Goal: Information Seeking & Learning: Learn about a topic

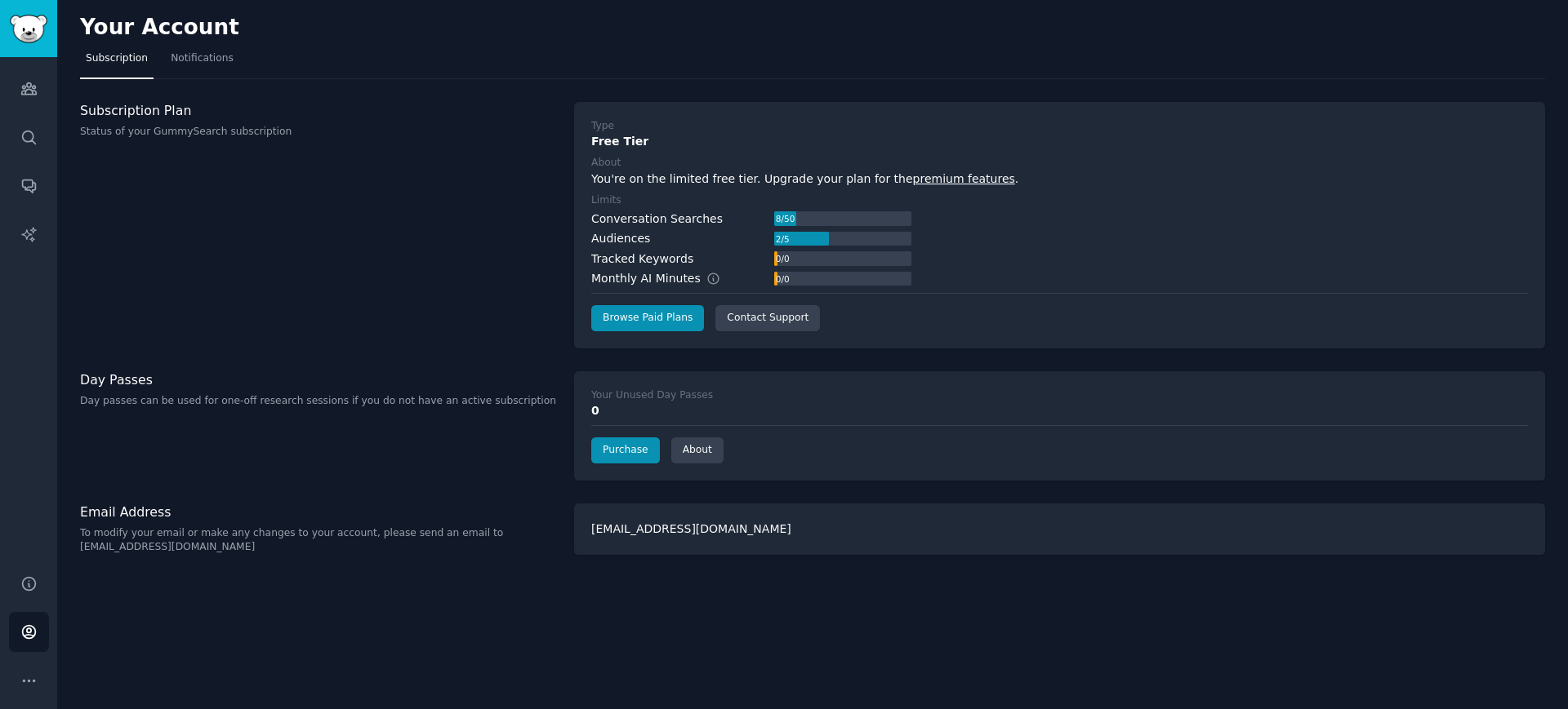
click at [40, 48] on link "Sidebar" at bounding box center [28, 28] width 57 height 57
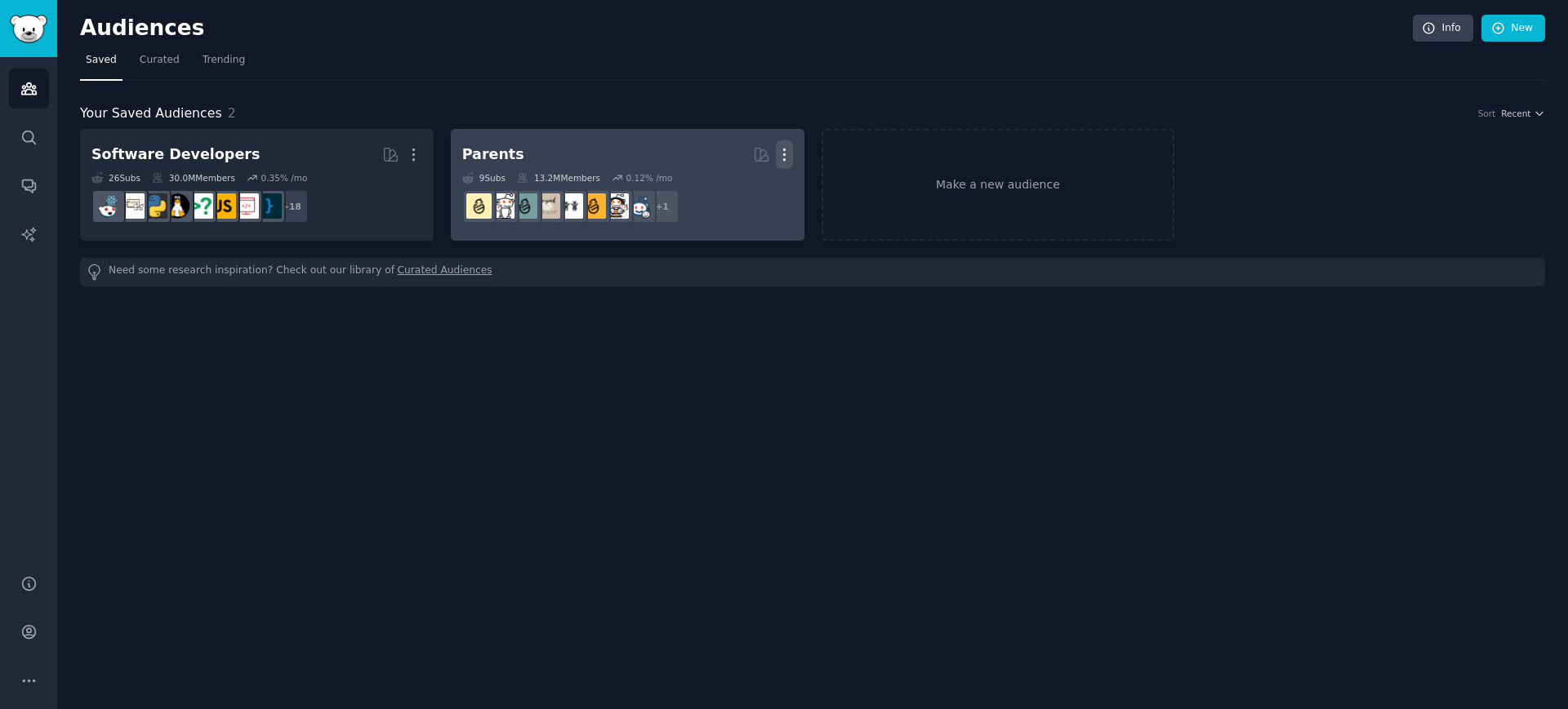
click at [787, 156] on icon "button" at bounding box center [784, 154] width 17 height 17
click at [738, 203] on div "Delete" at bounding box center [728, 189] width 77 height 35
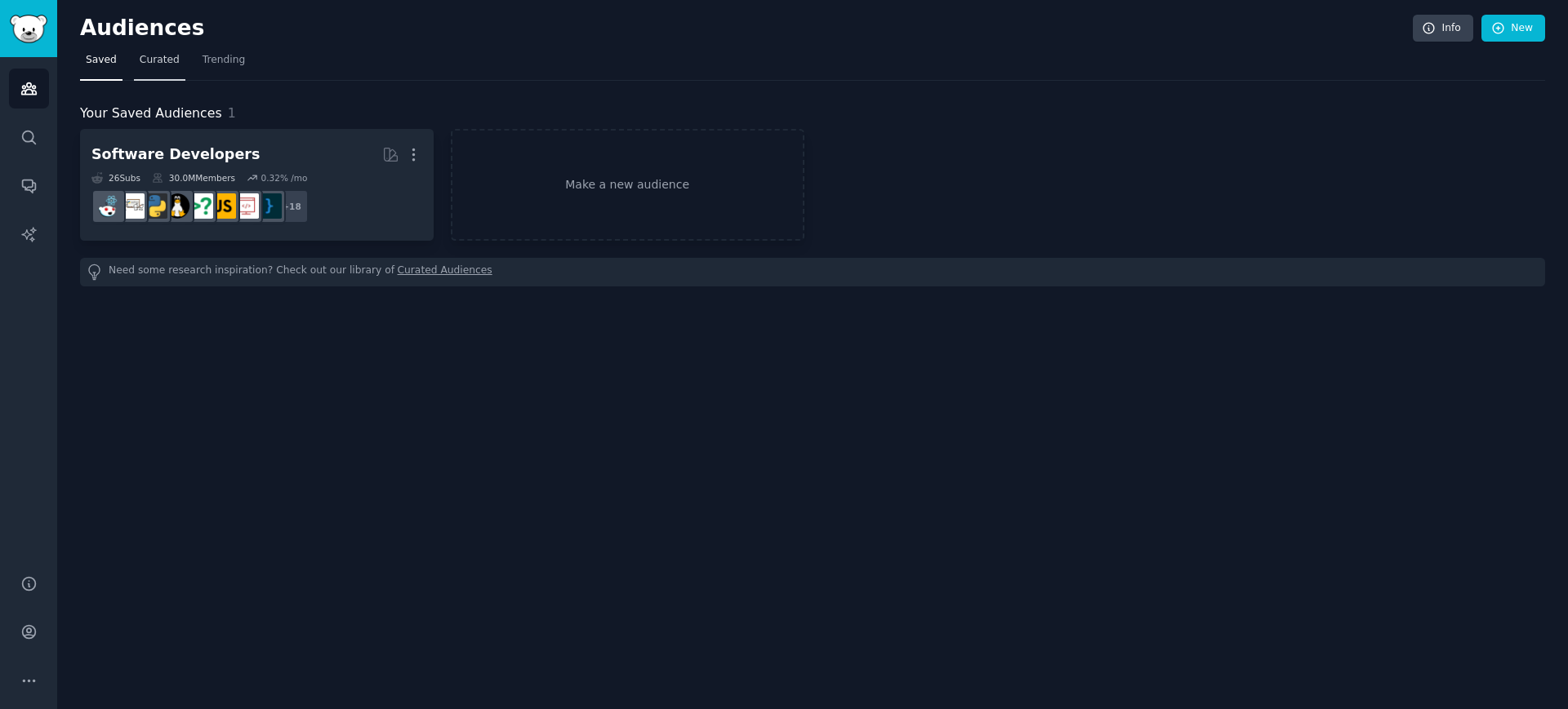
click at [152, 77] on link "Curated" at bounding box center [160, 63] width 51 height 34
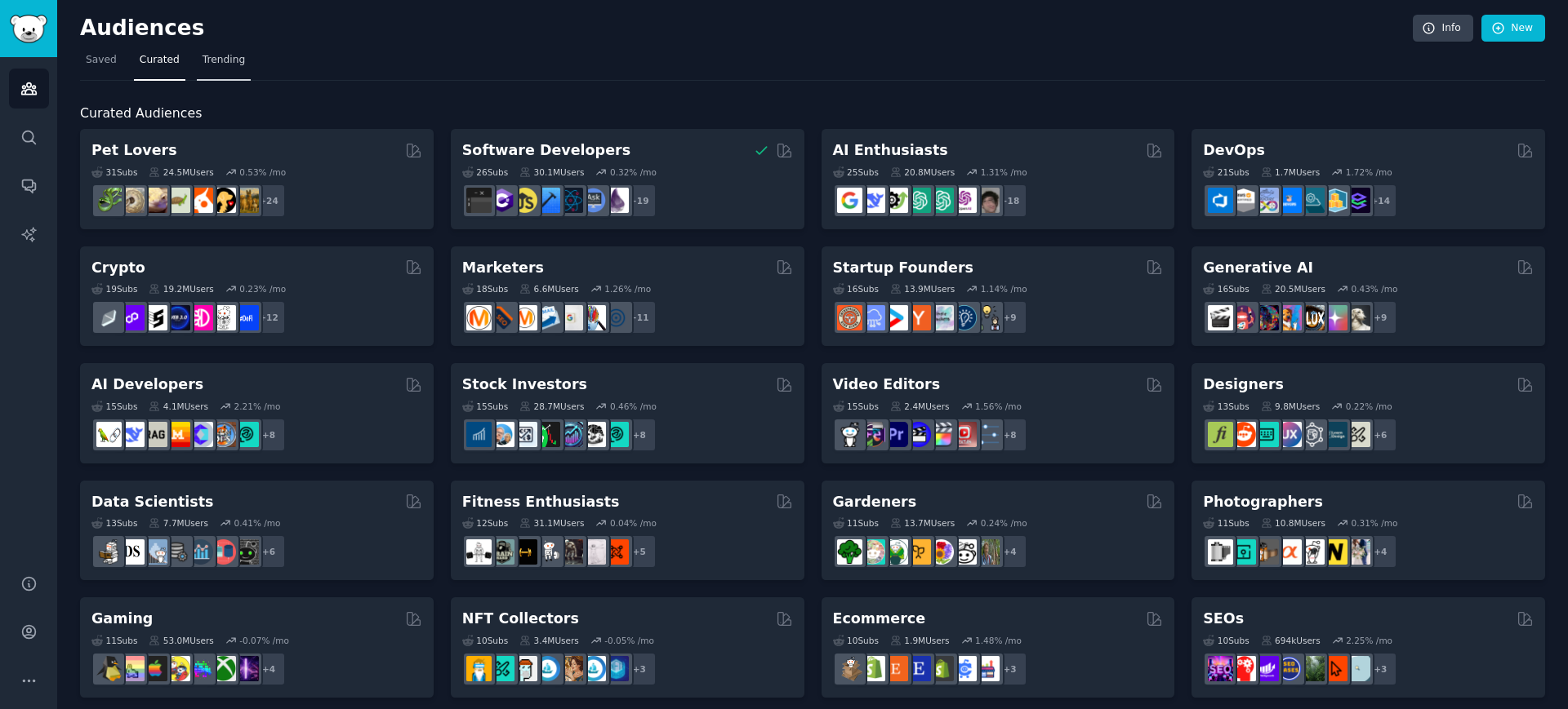
click at [232, 63] on span "Trending" at bounding box center [224, 60] width 43 height 15
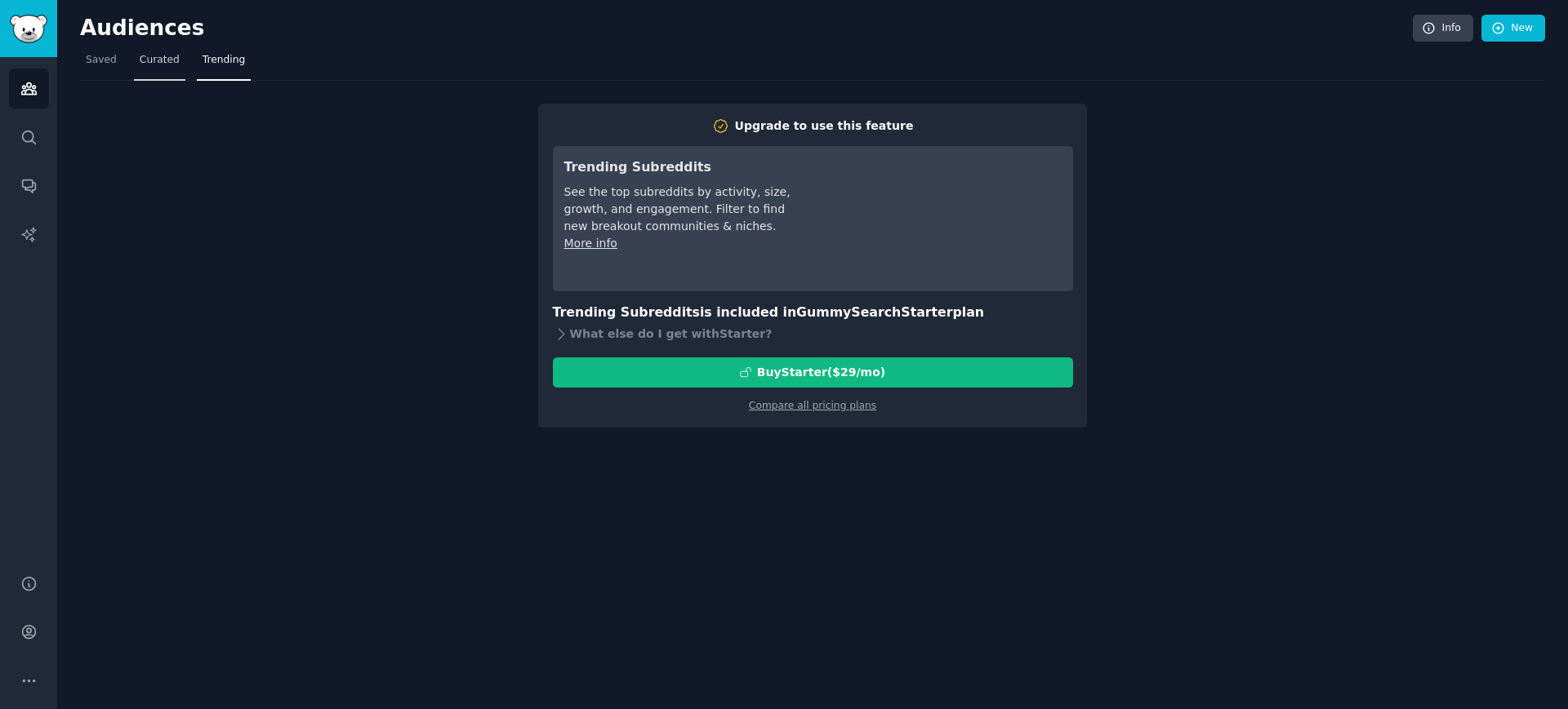
click at [176, 65] on span "Curated" at bounding box center [160, 60] width 40 height 15
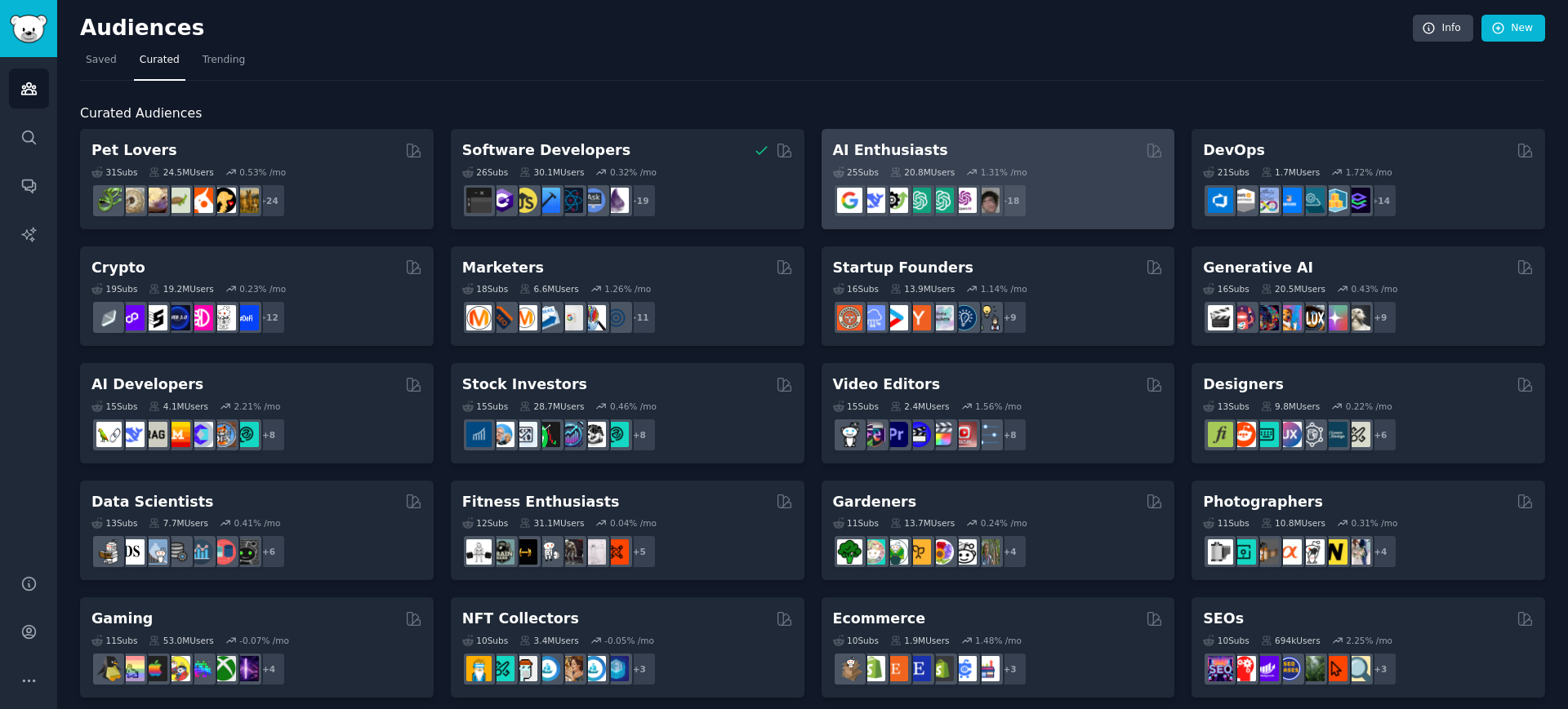
click at [1051, 158] on div "AI Enthusiasts" at bounding box center [998, 151] width 330 height 21
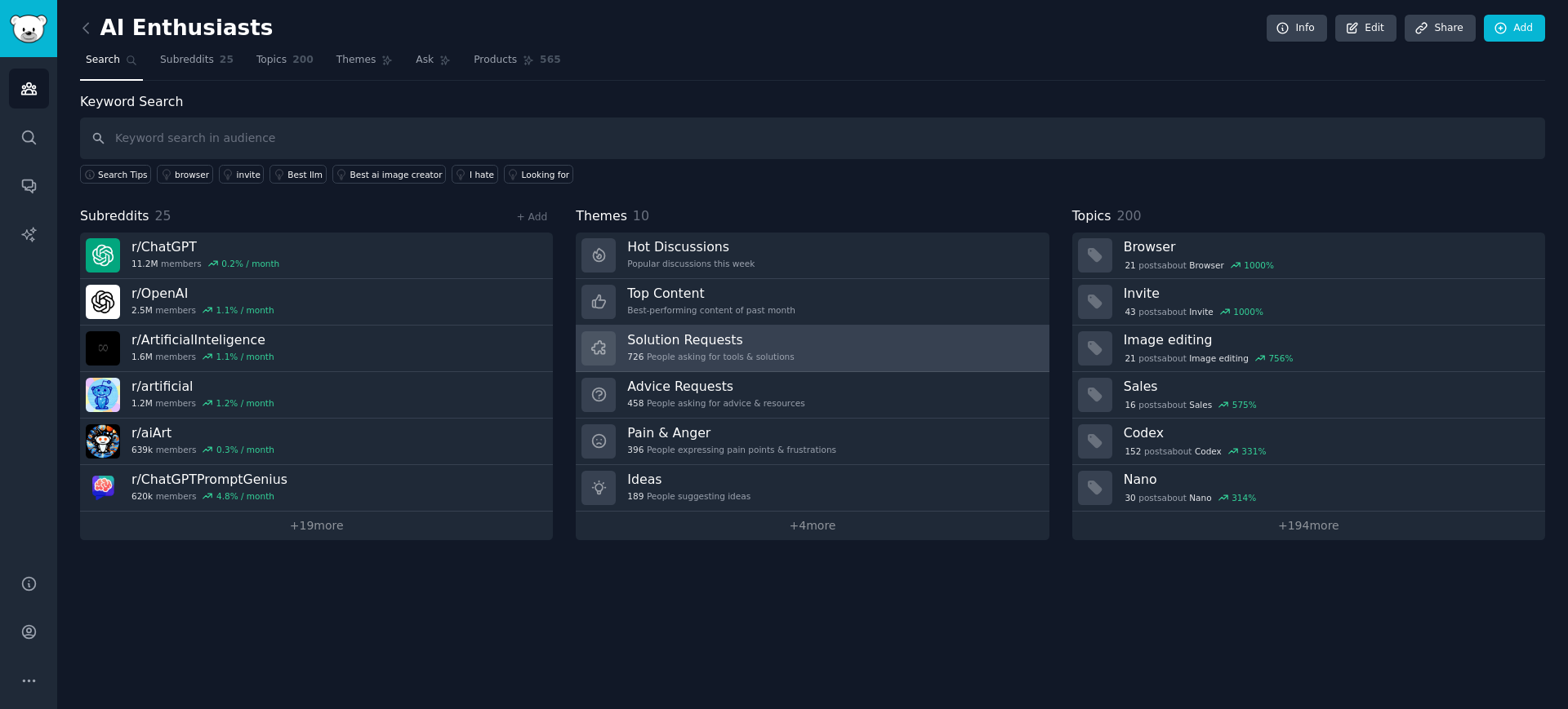
click at [664, 352] on div "726 People asking for tools & solutions" at bounding box center [710, 357] width 166 height 12
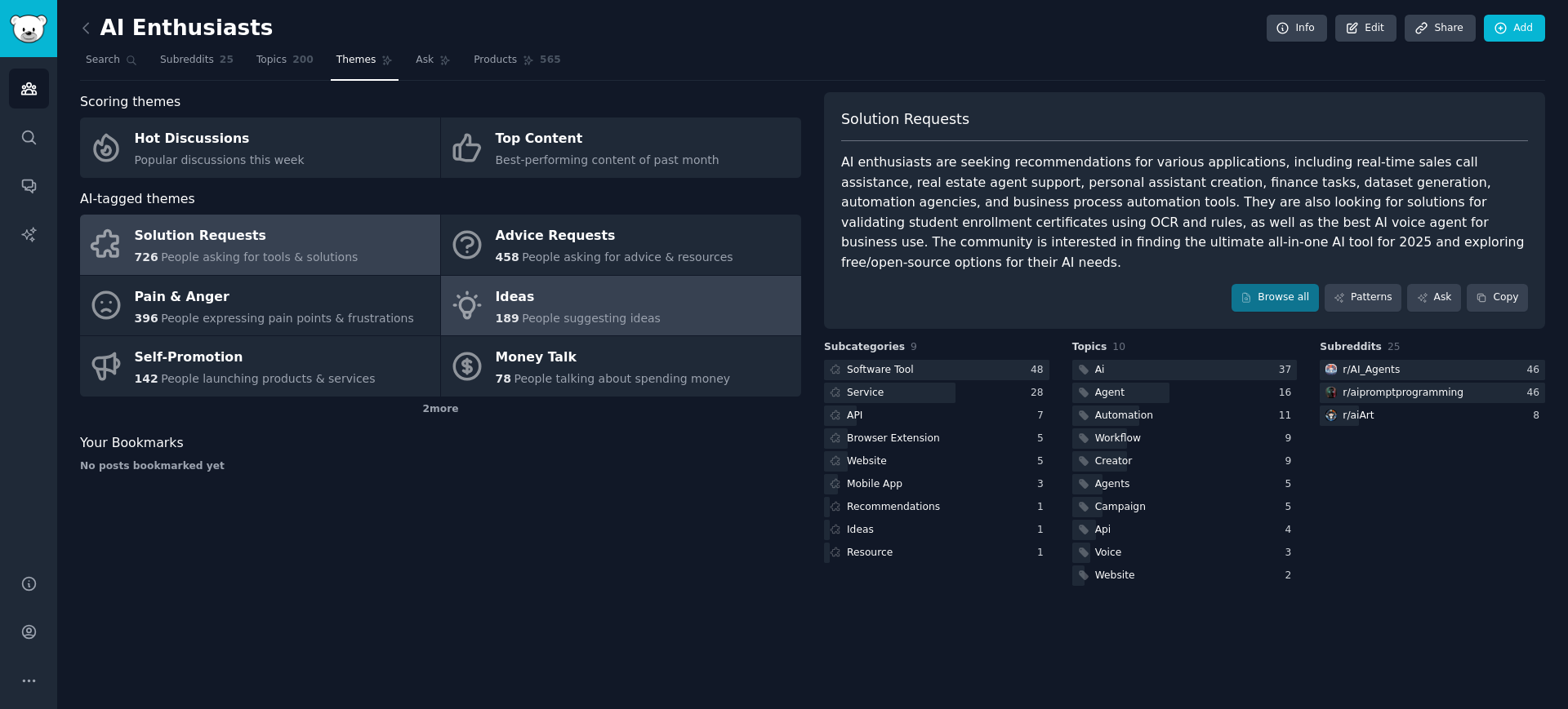
click at [598, 302] on div "Ideas" at bounding box center [578, 297] width 165 height 26
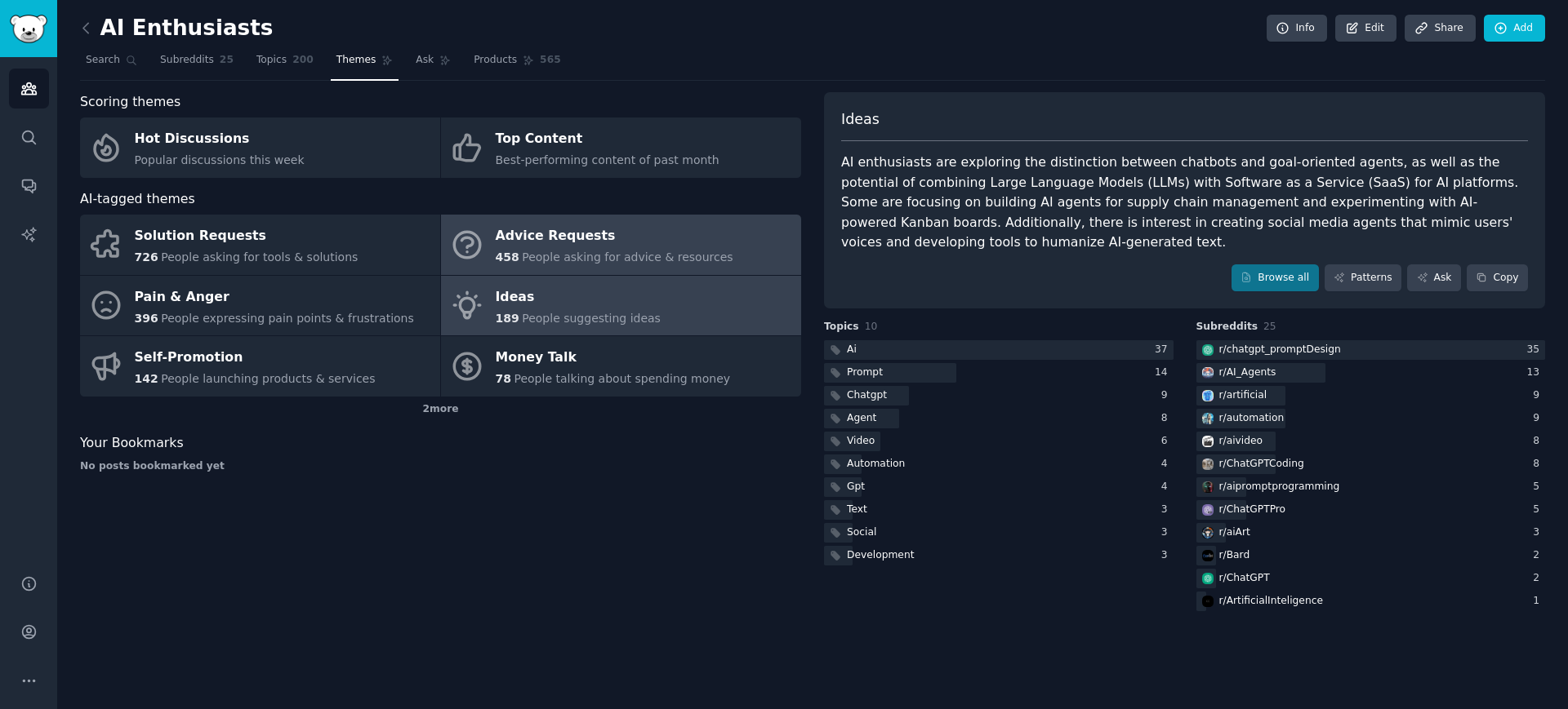
click at [577, 258] on span "People asking for advice & resources" at bounding box center [627, 257] width 211 height 13
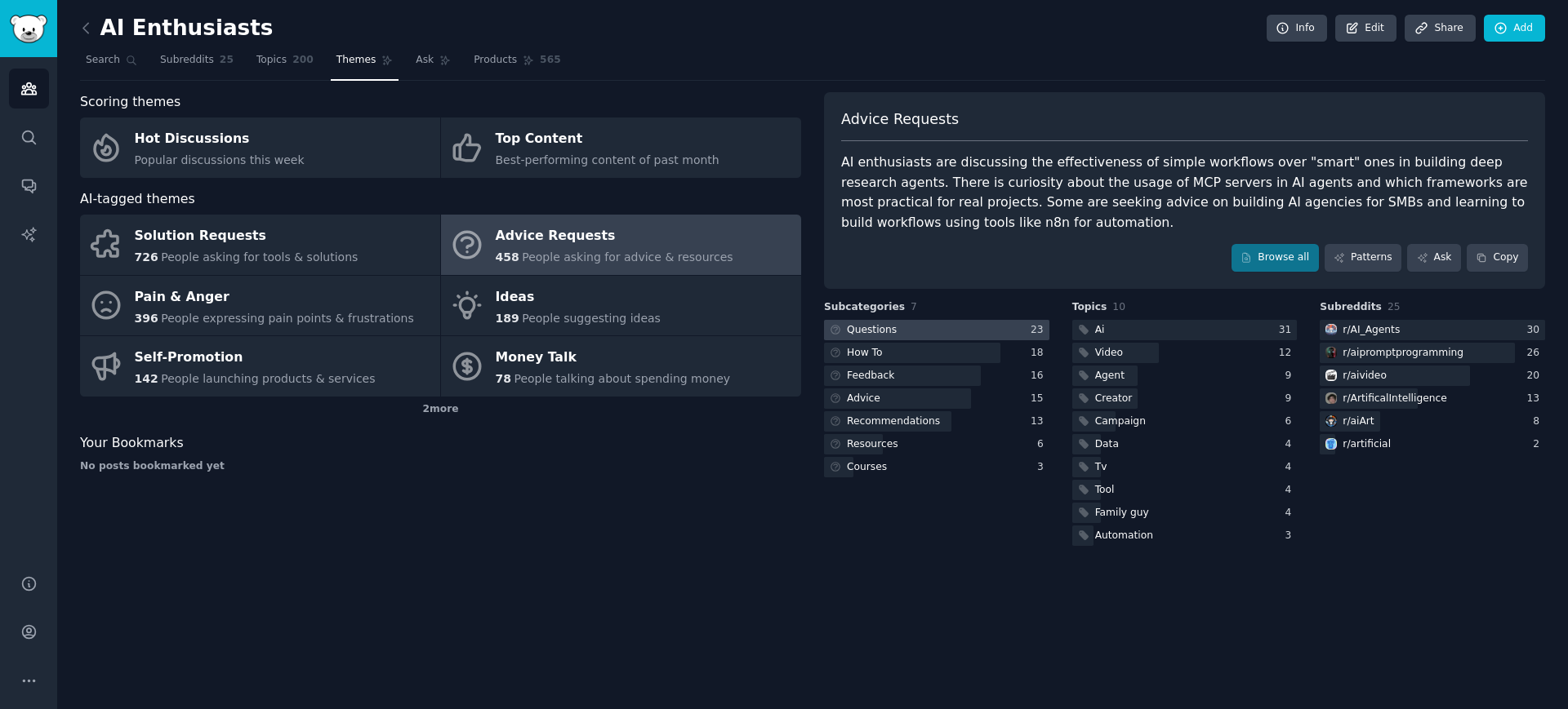
click at [987, 329] on div at bounding box center [937, 330] width 226 height 21
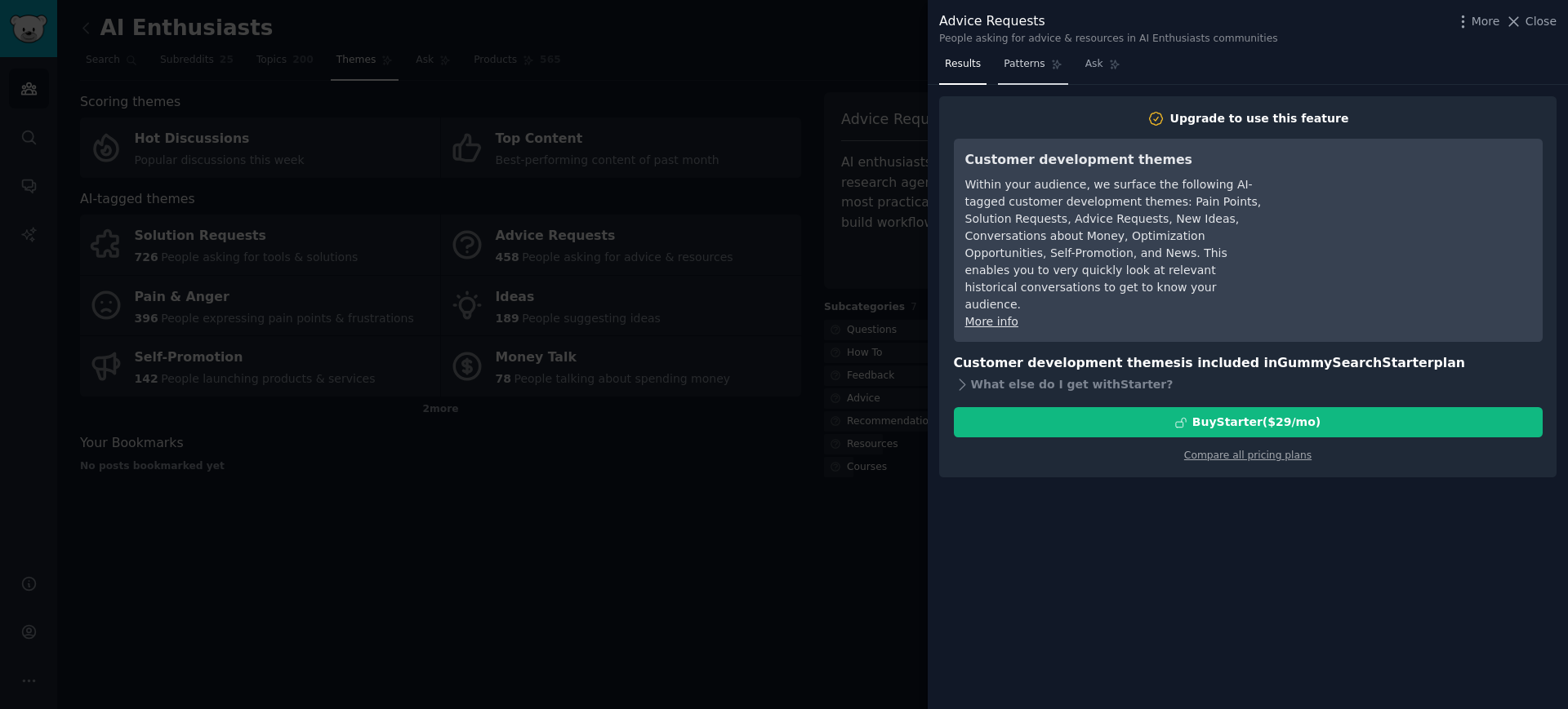
click at [1029, 75] on link "Patterns" at bounding box center [1032, 68] width 69 height 34
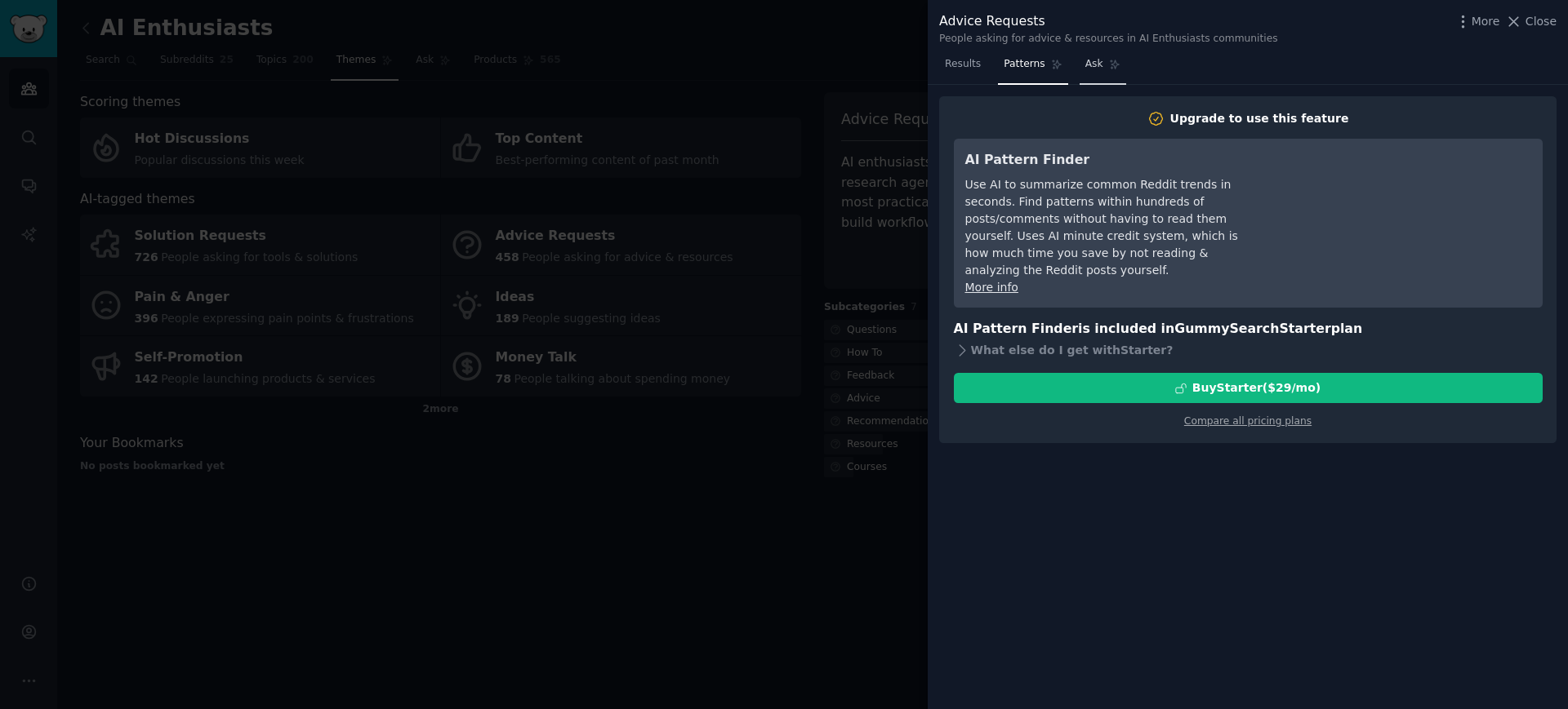
click at [1090, 69] on span "Ask" at bounding box center [1094, 64] width 18 height 15
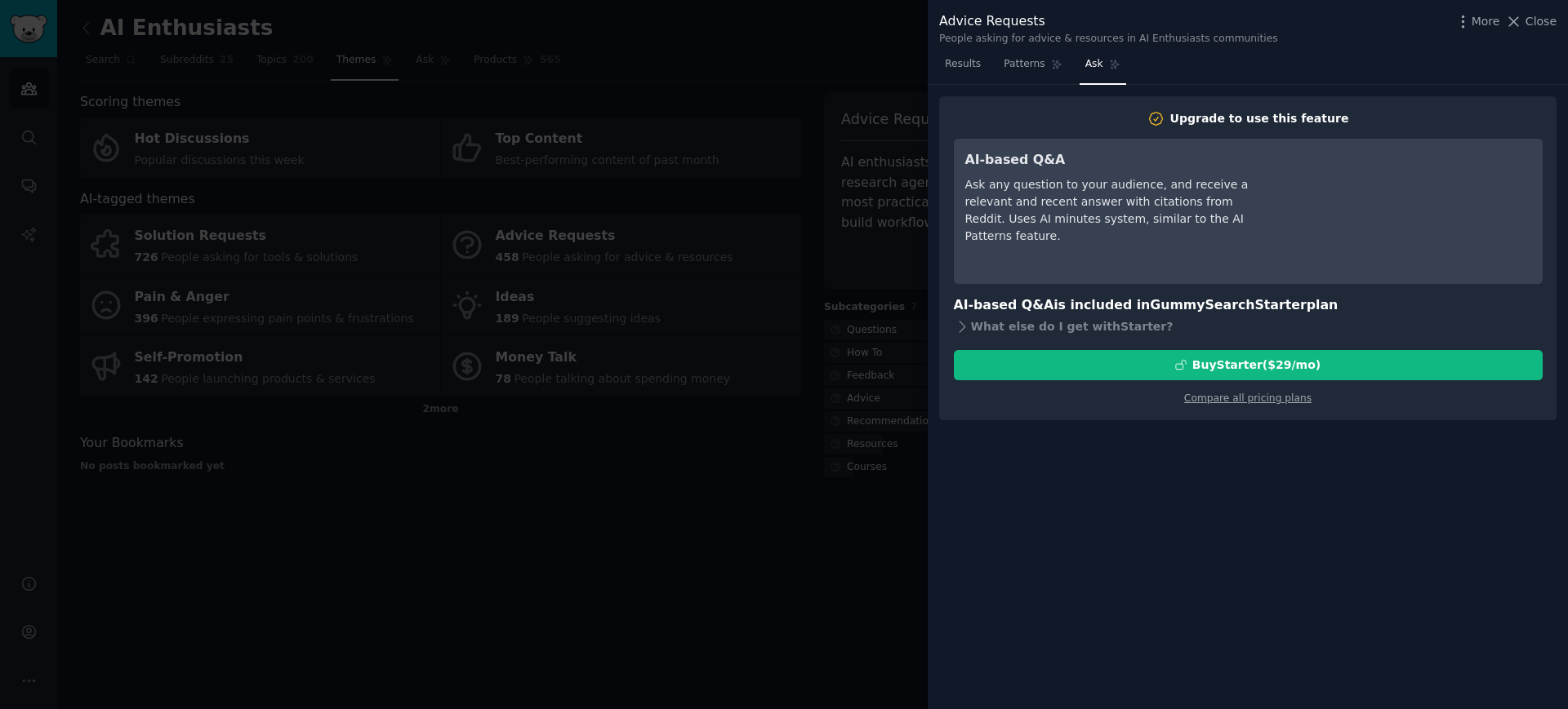
click at [714, 502] on div at bounding box center [784, 354] width 1568 height 709
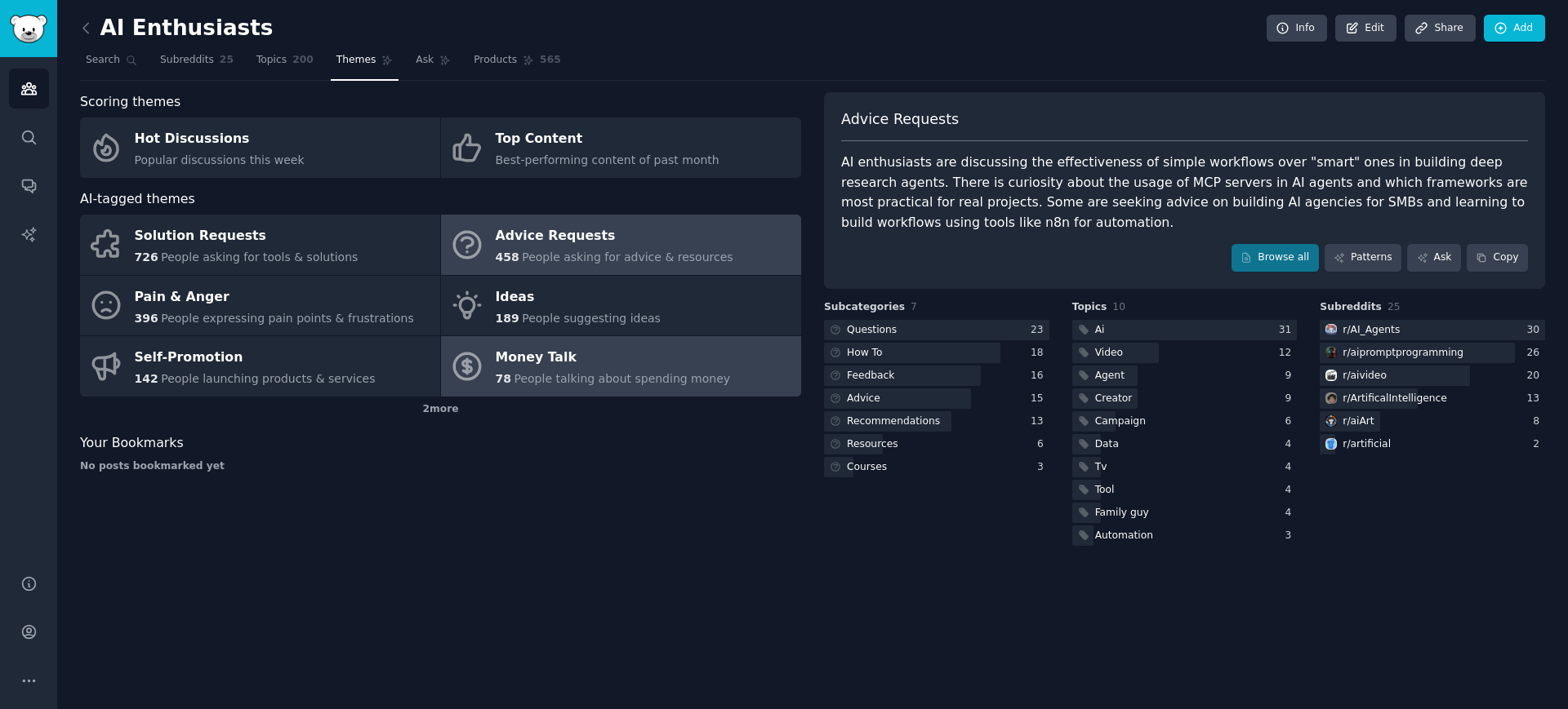
click at [709, 389] on link "Money Talk 78 People talking about spending money" at bounding box center [620, 366] width 360 height 60
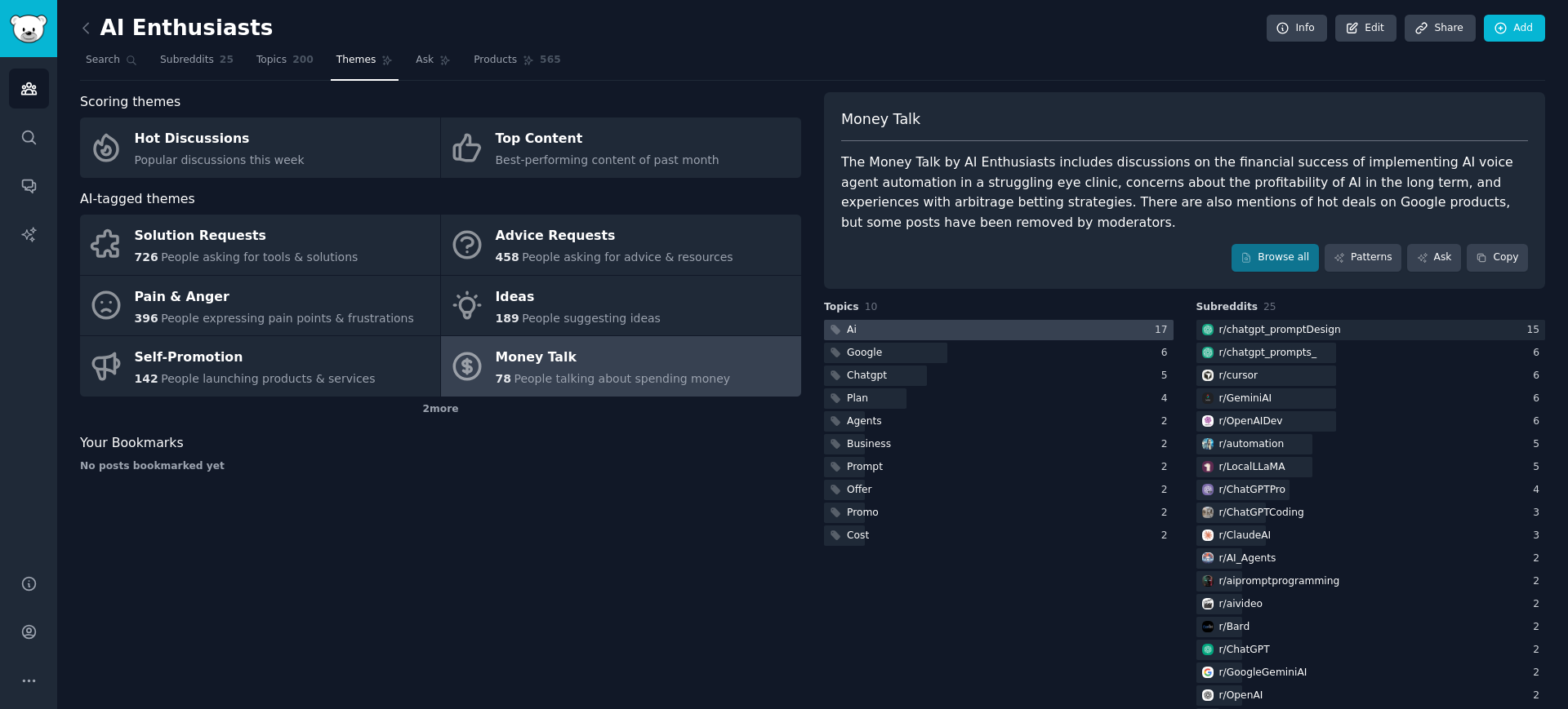
click at [959, 332] on div at bounding box center [999, 330] width 349 height 21
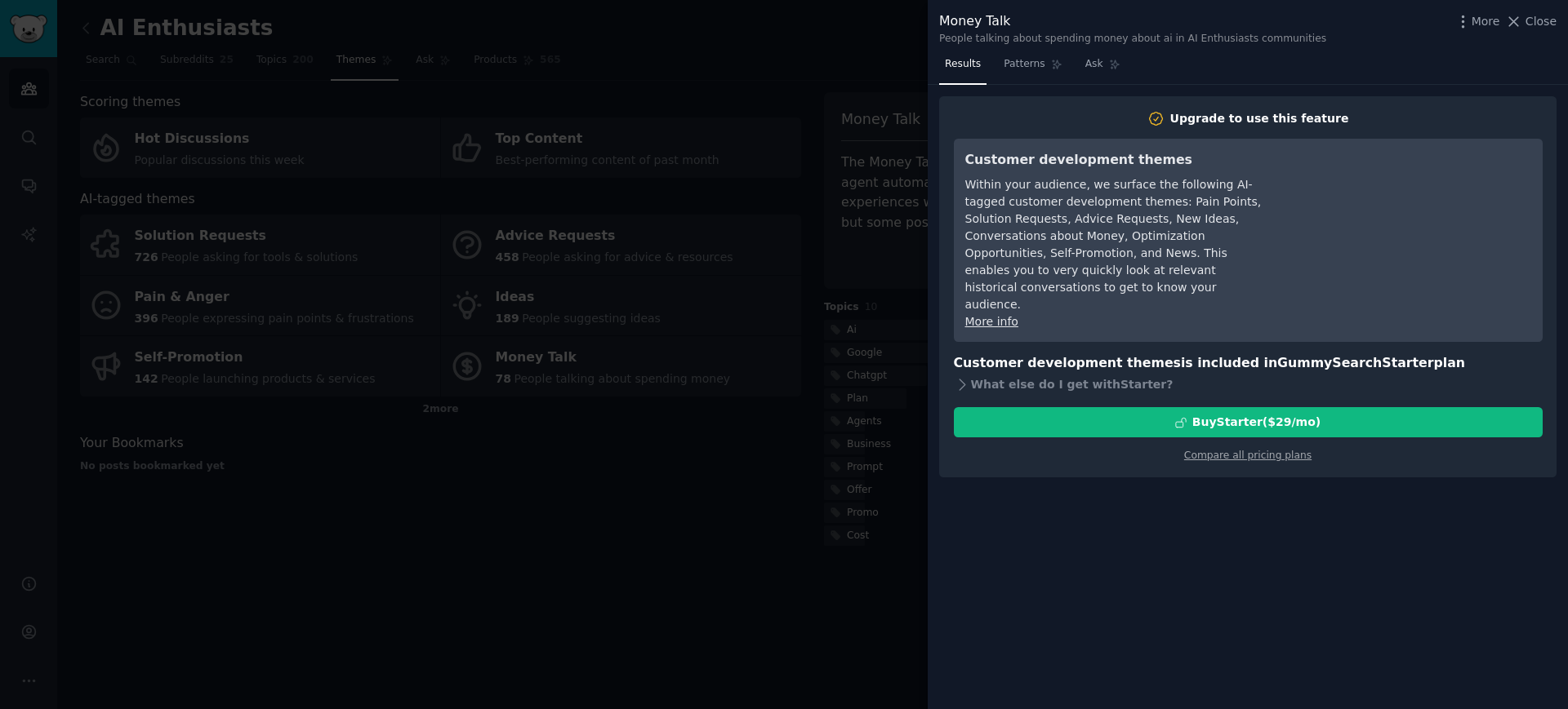
click at [869, 61] on div at bounding box center [784, 354] width 1568 height 709
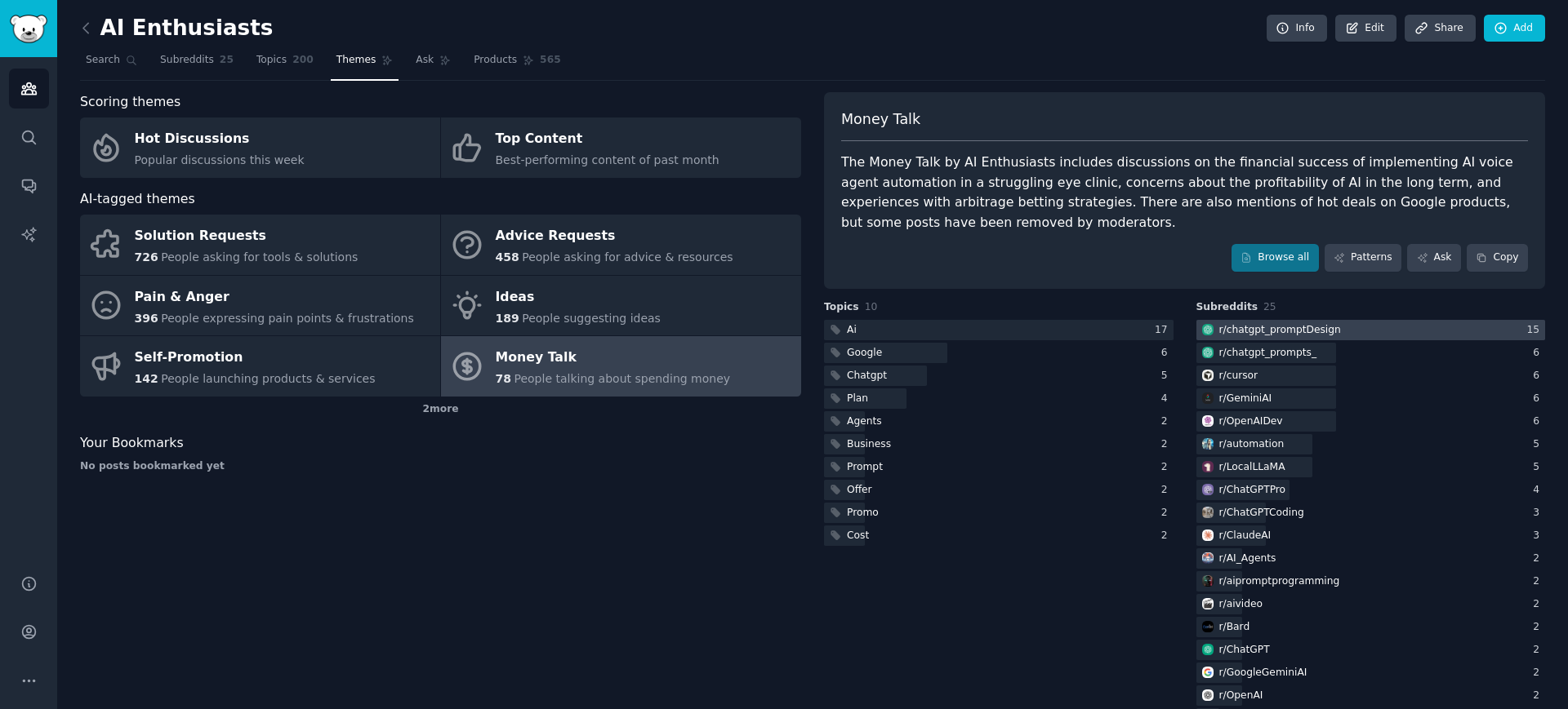
click at [1268, 324] on div "r/ chatgpt_promptDesign" at bounding box center [1280, 331] width 122 height 15
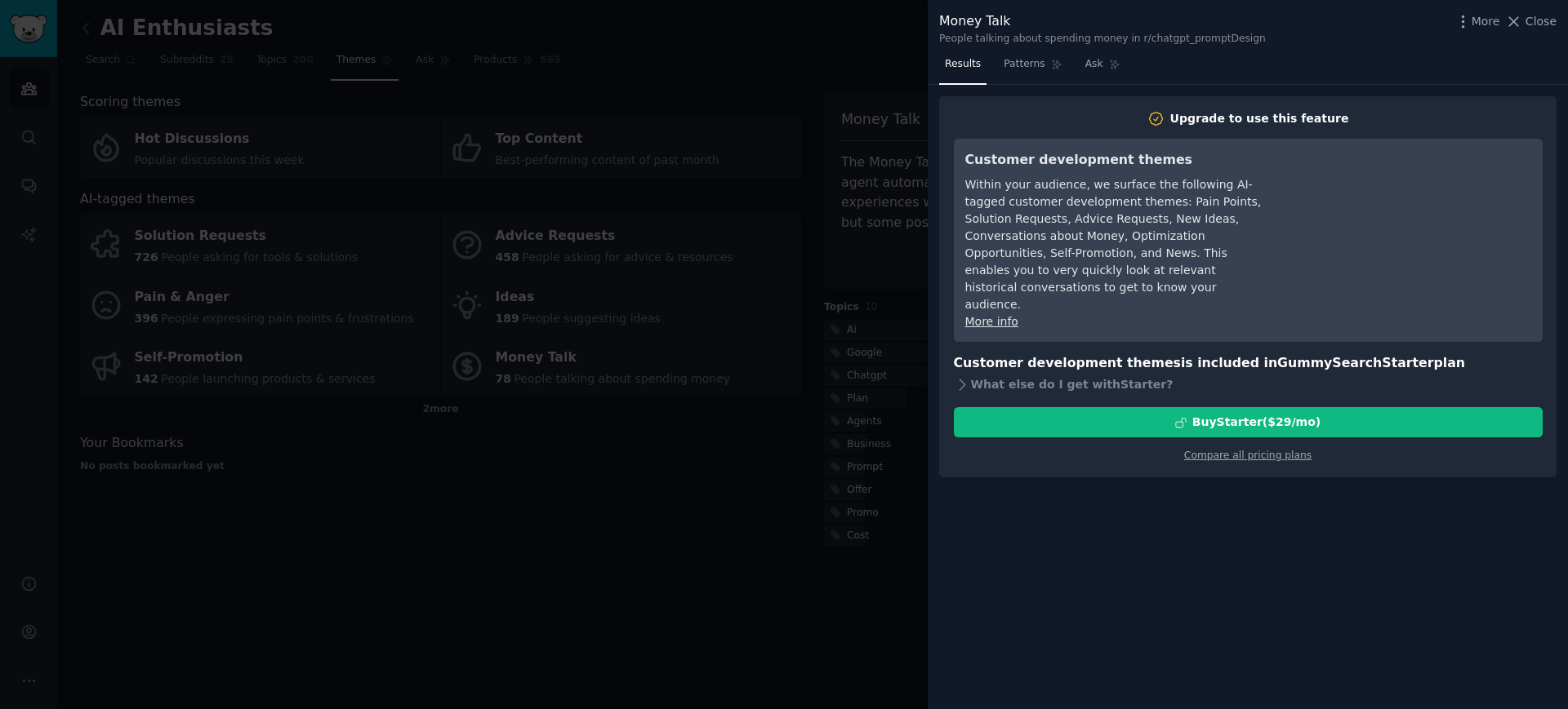
click at [807, 520] on div at bounding box center [784, 354] width 1568 height 709
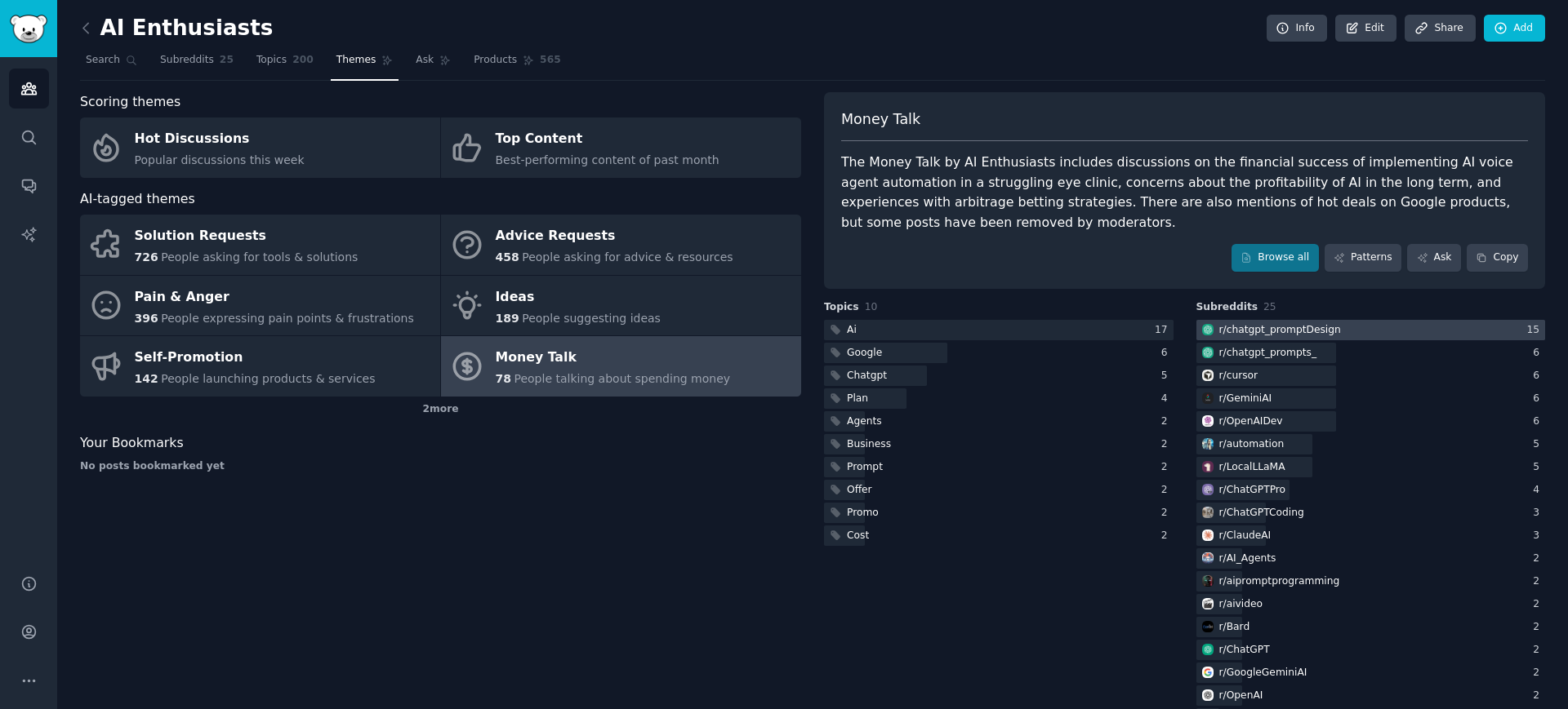
click at [1207, 331] on img at bounding box center [1208, 330] width 12 height 12
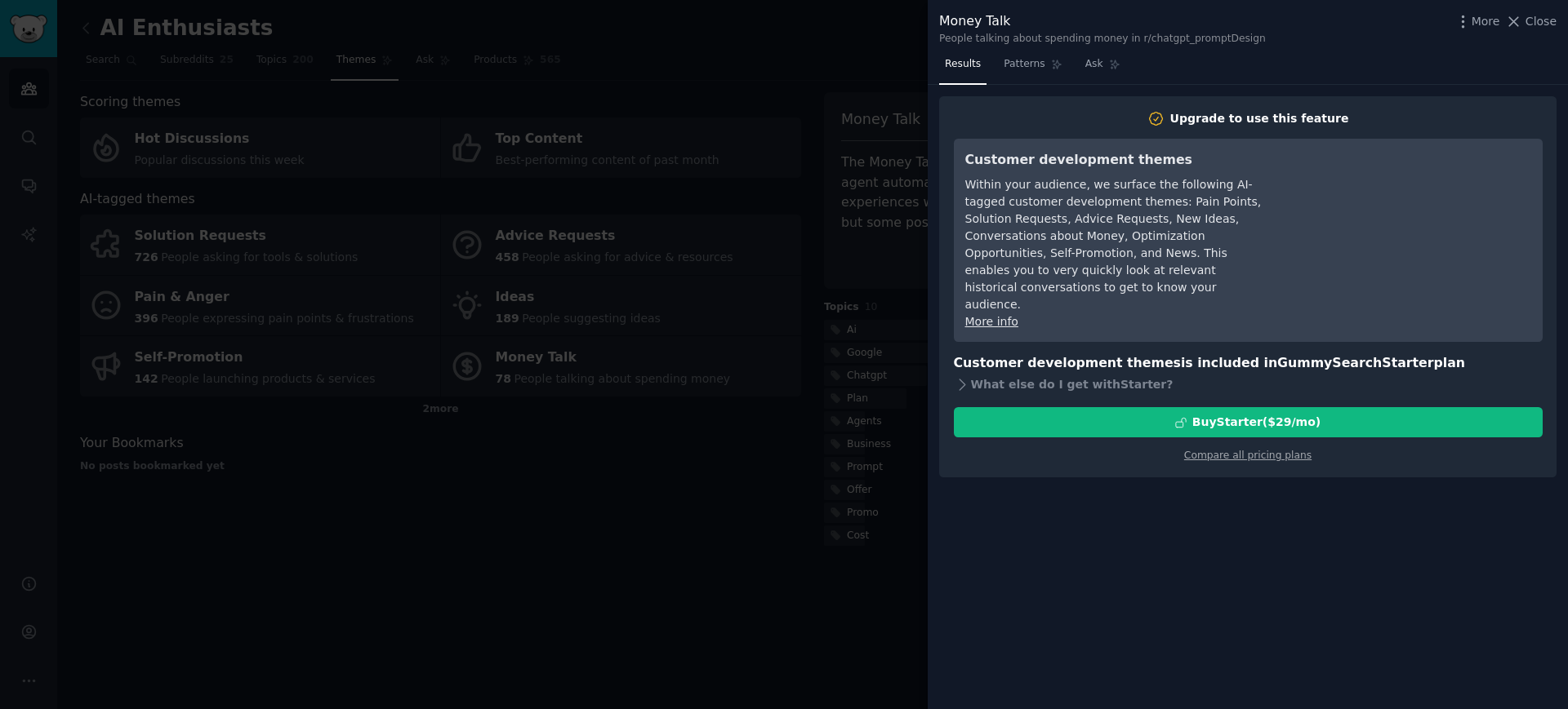
click at [653, 504] on div at bounding box center [784, 354] width 1568 height 709
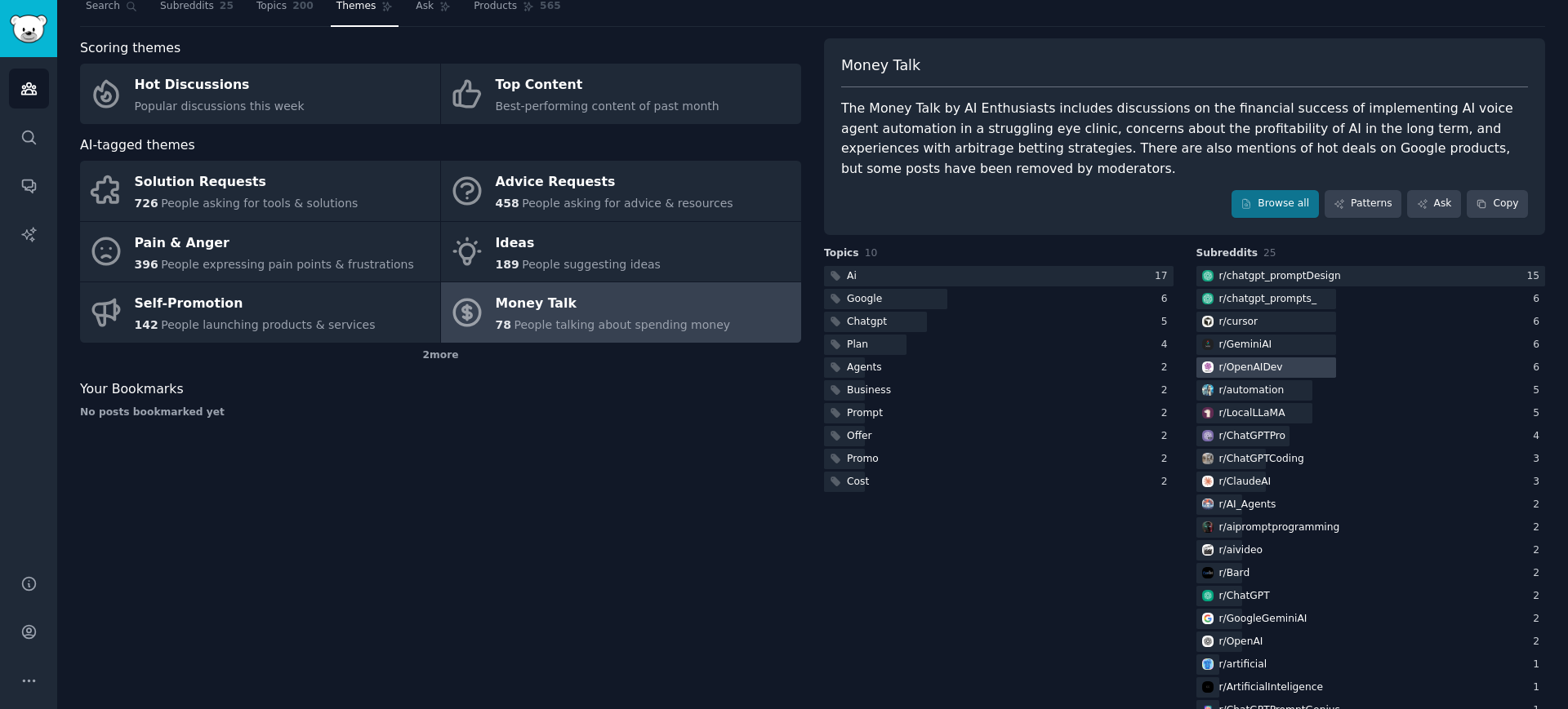
scroll to position [49, 0]
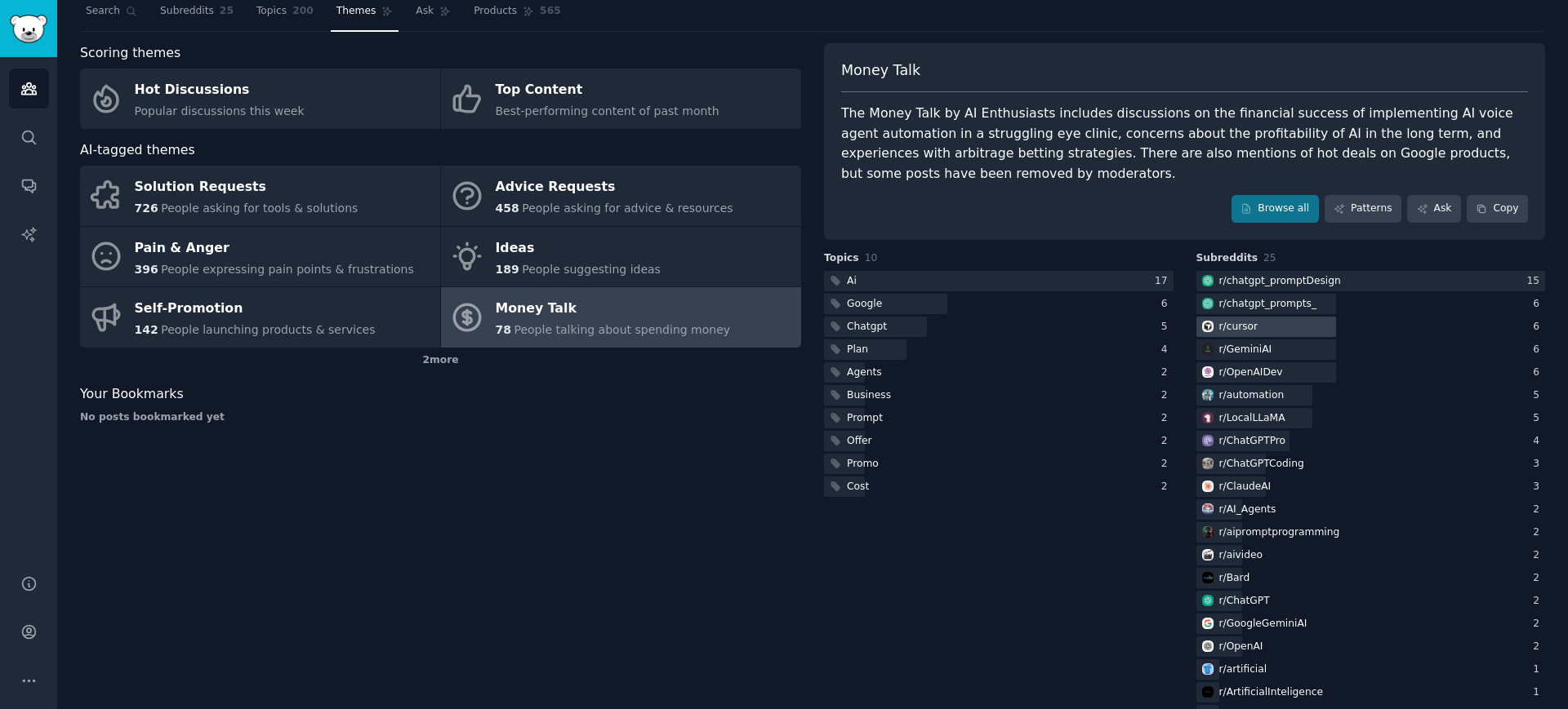
click at [1228, 329] on div "r/ cursor" at bounding box center [1239, 328] width 40 height 15
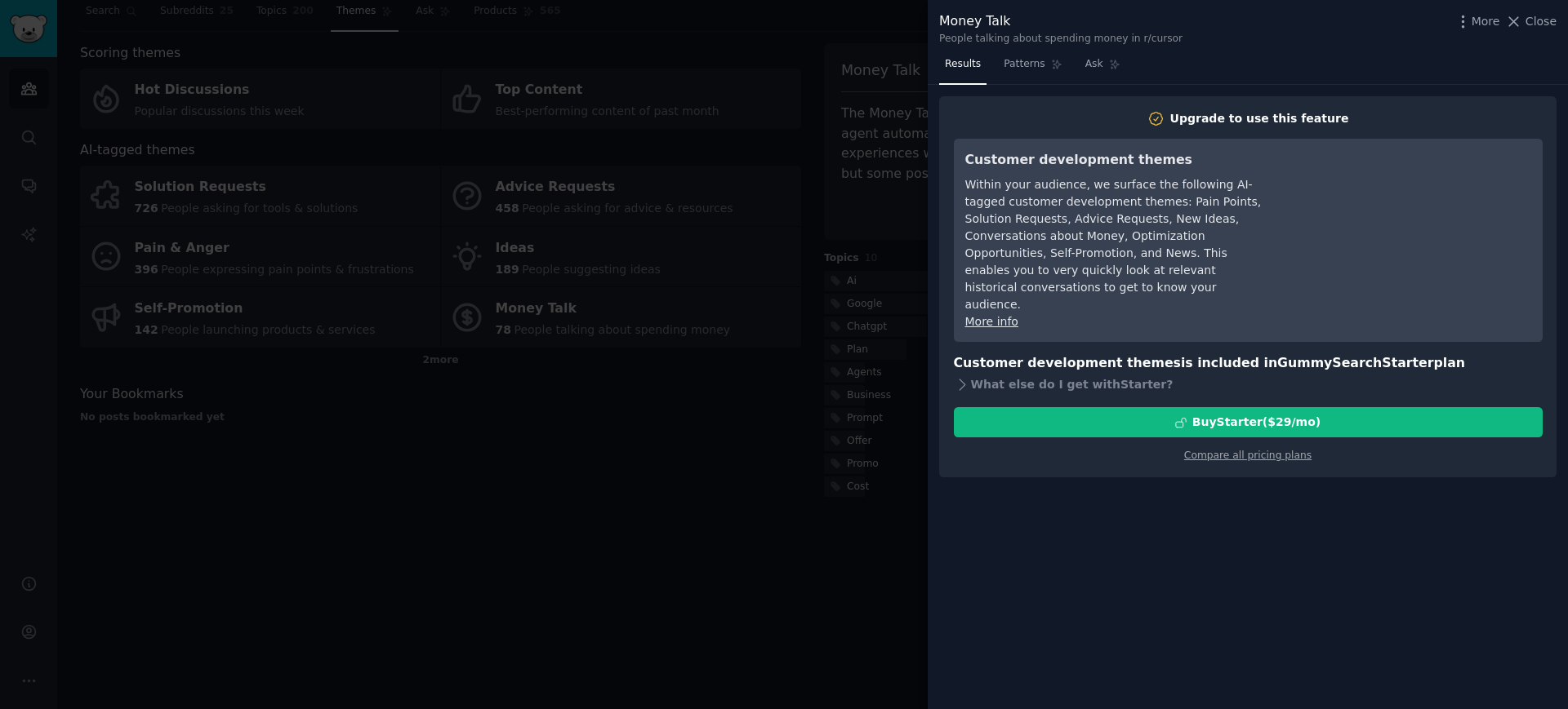
click at [739, 566] on div at bounding box center [784, 354] width 1568 height 709
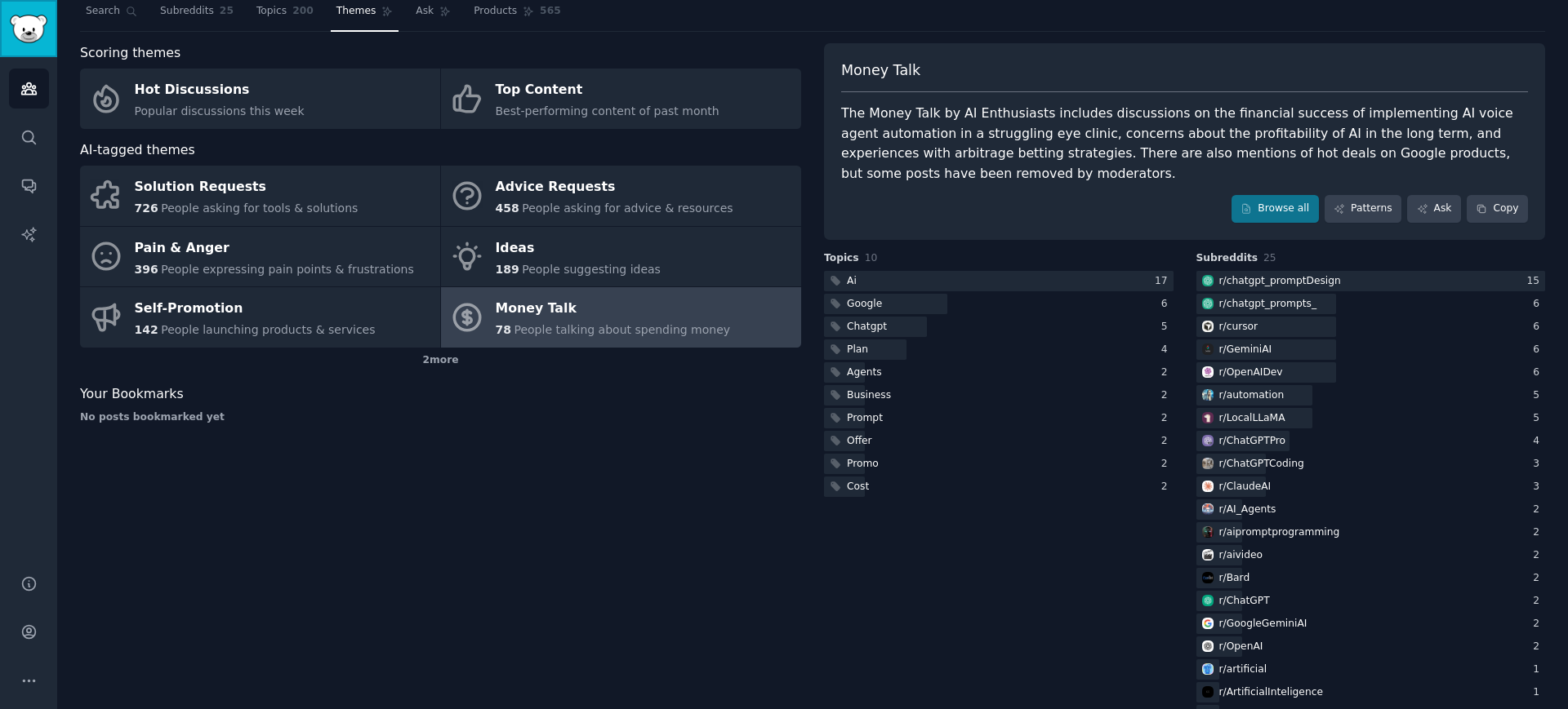
click at [28, 24] on img "Sidebar" at bounding box center [29, 29] width 38 height 29
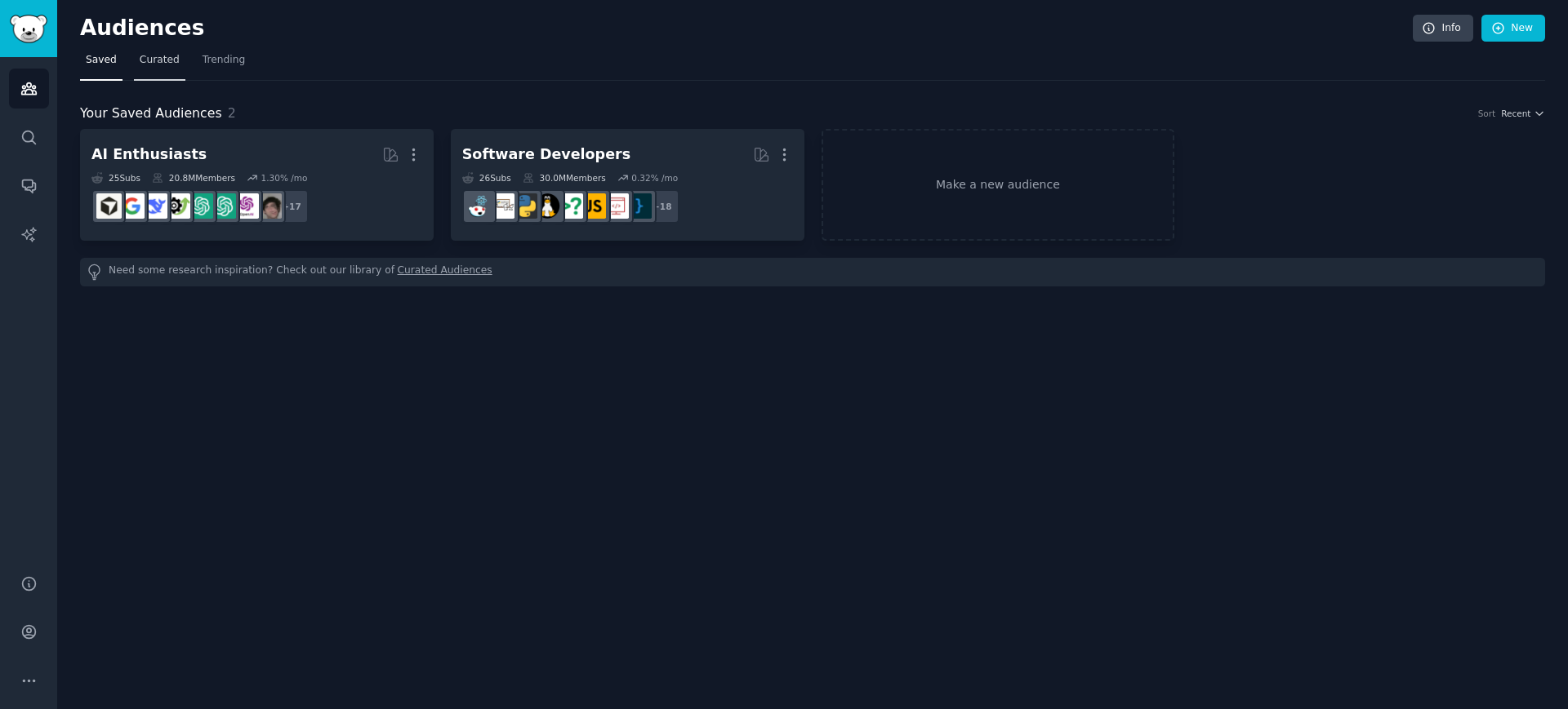
click at [174, 65] on span "Curated" at bounding box center [160, 60] width 40 height 15
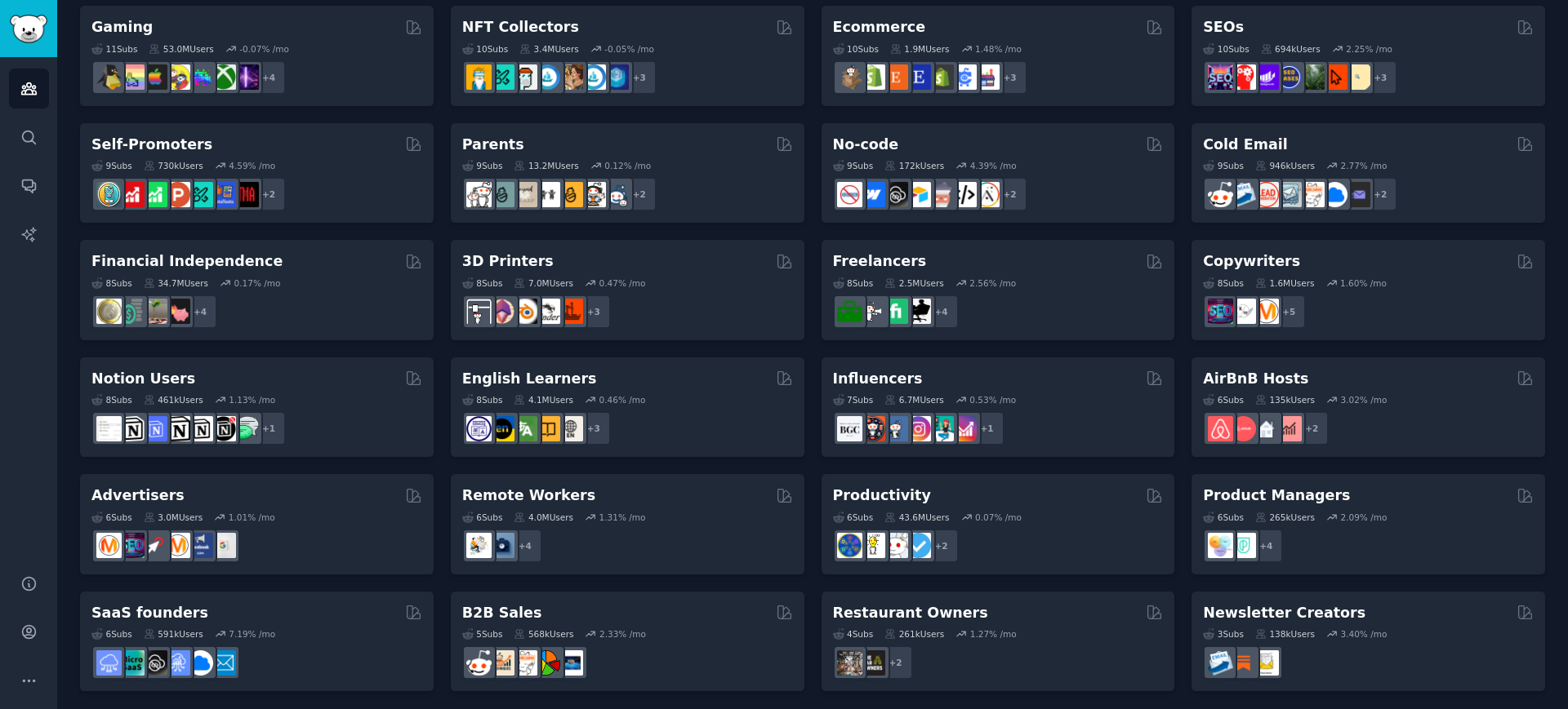
scroll to position [597, 0]
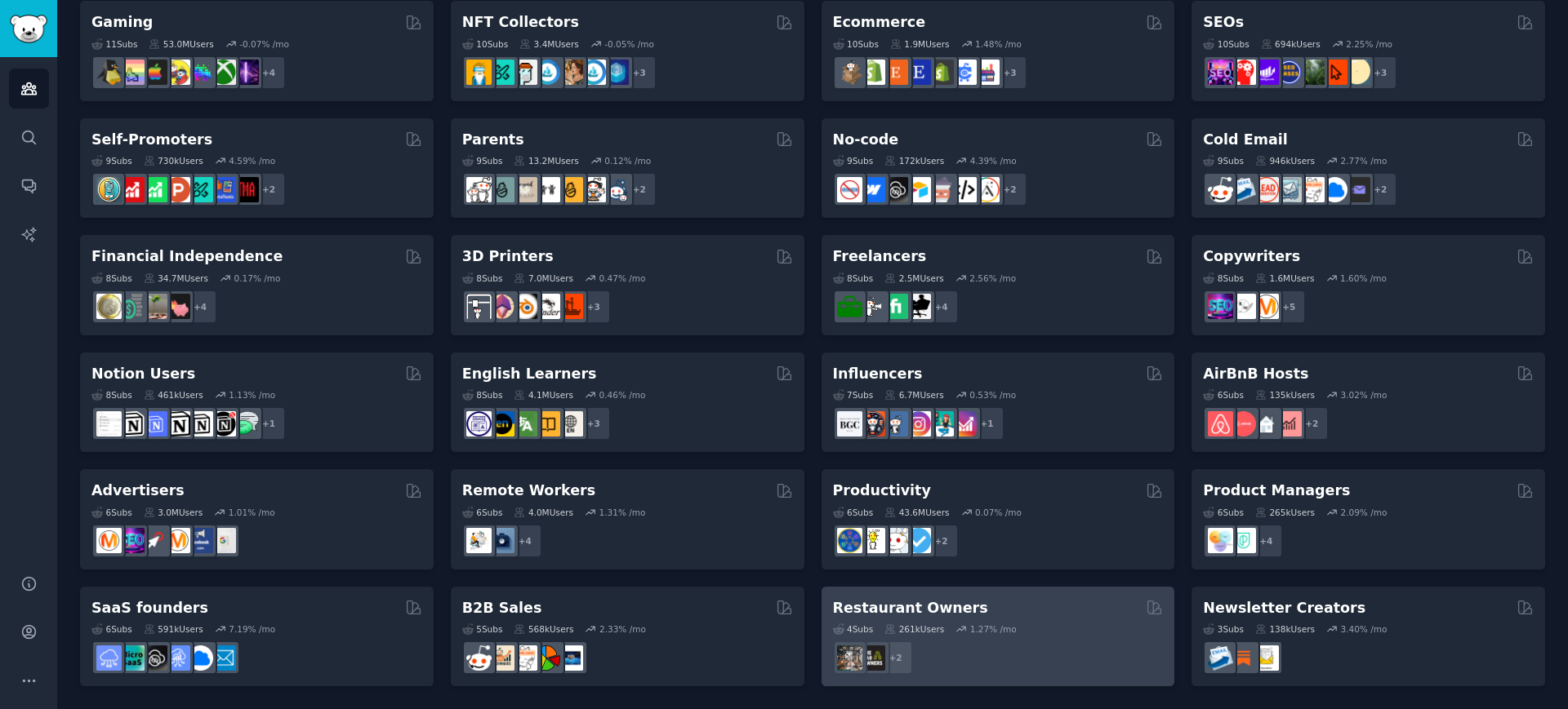
click at [856, 599] on h2 "Restaurant Owners" at bounding box center [910, 609] width 155 height 21
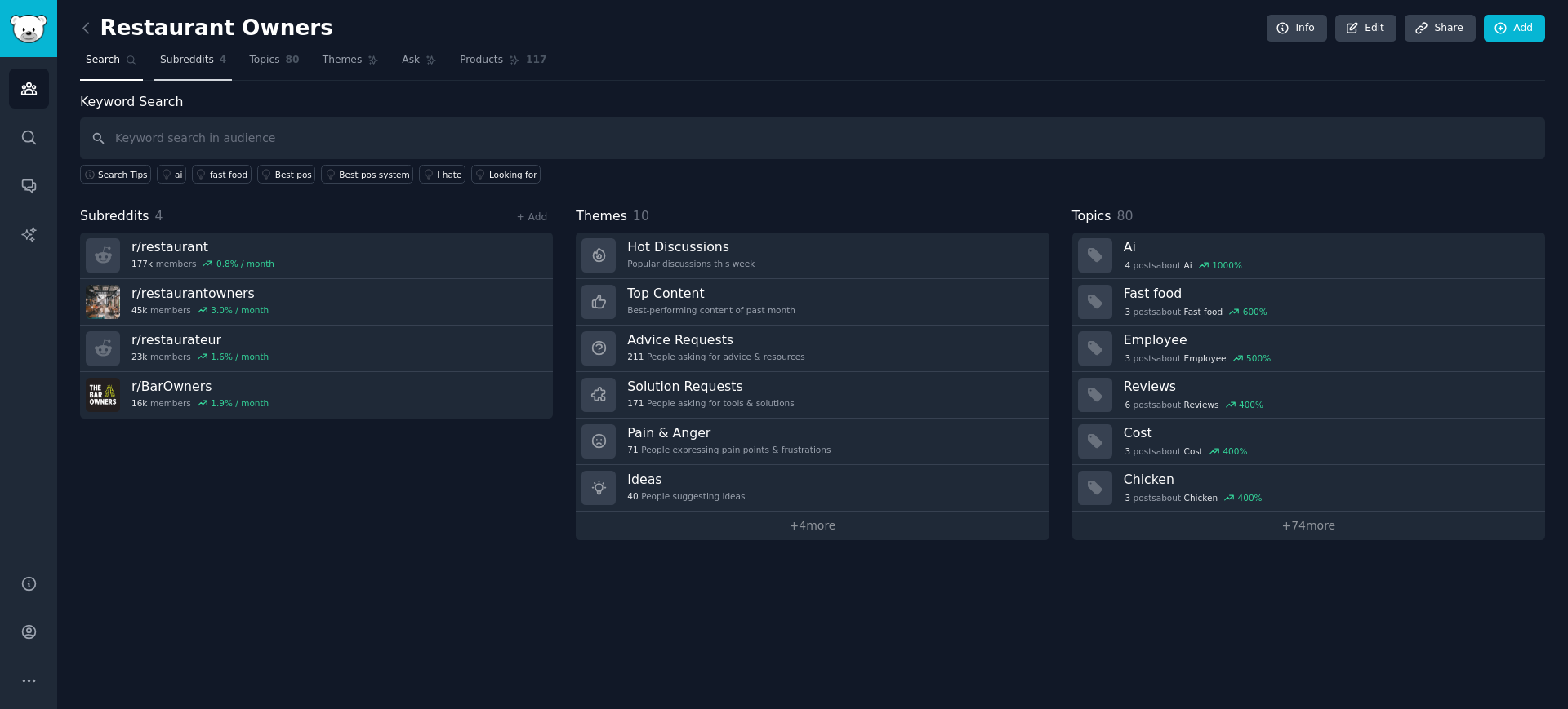
click at [194, 61] on span "Subreddits" at bounding box center [186, 60] width 54 height 15
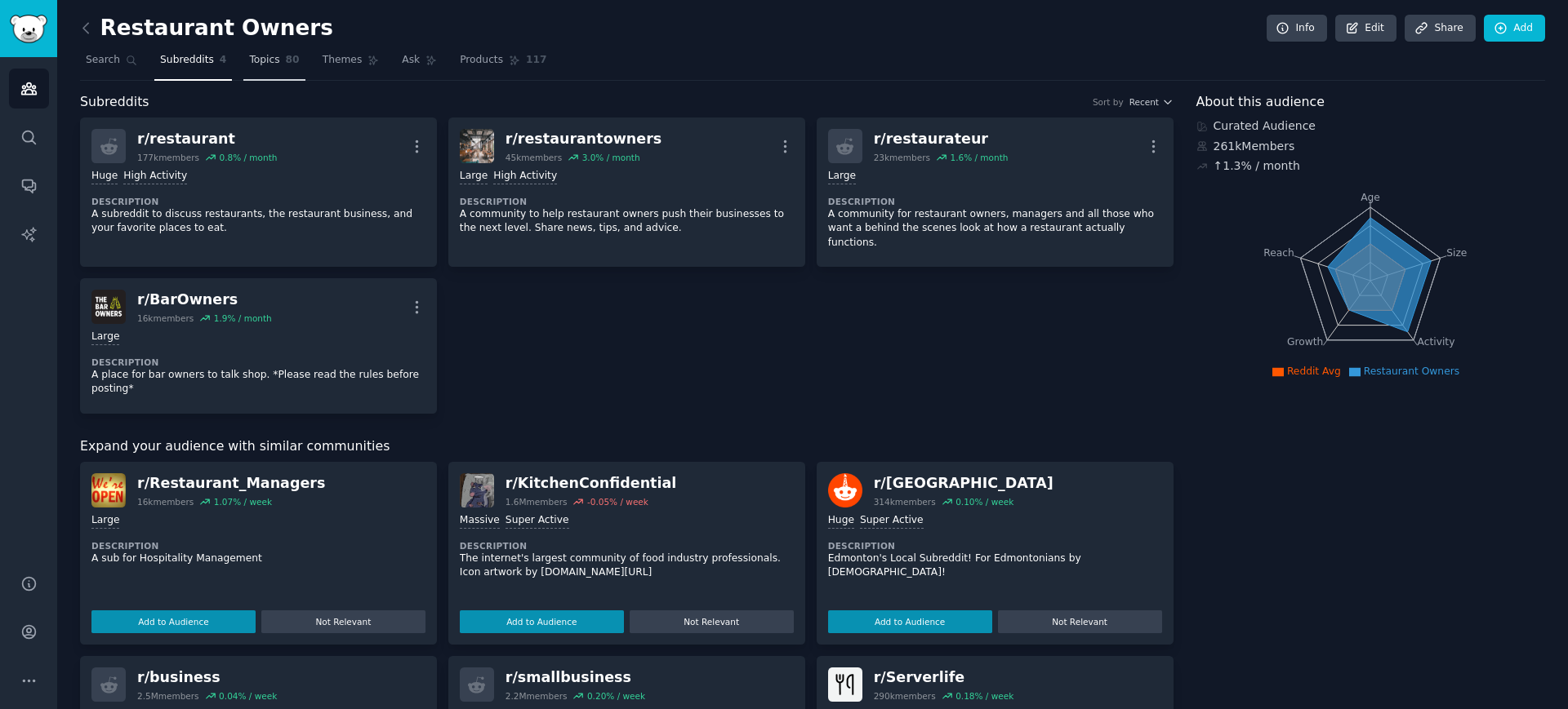
click at [272, 50] on link "Topics 80" at bounding box center [274, 63] width 61 height 34
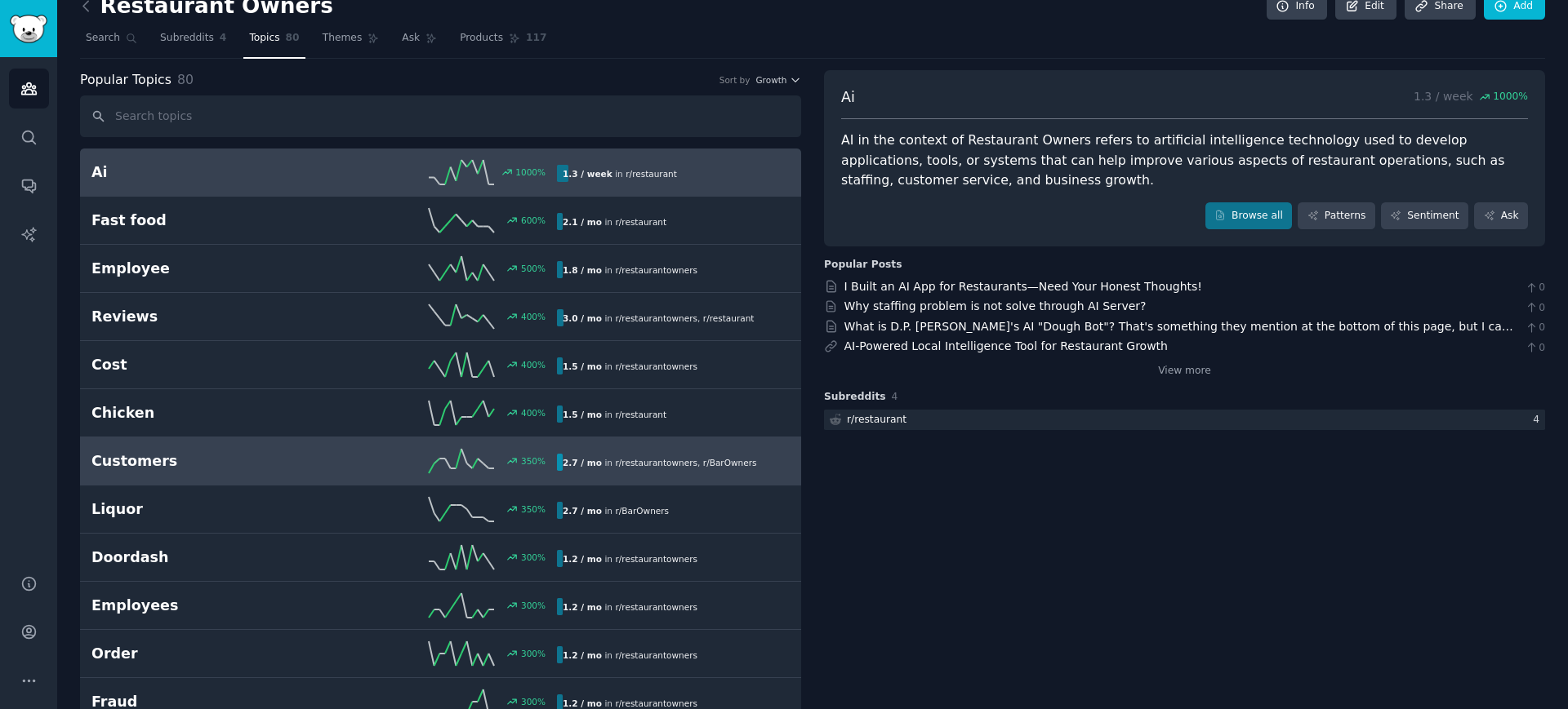
scroll to position [26, 0]
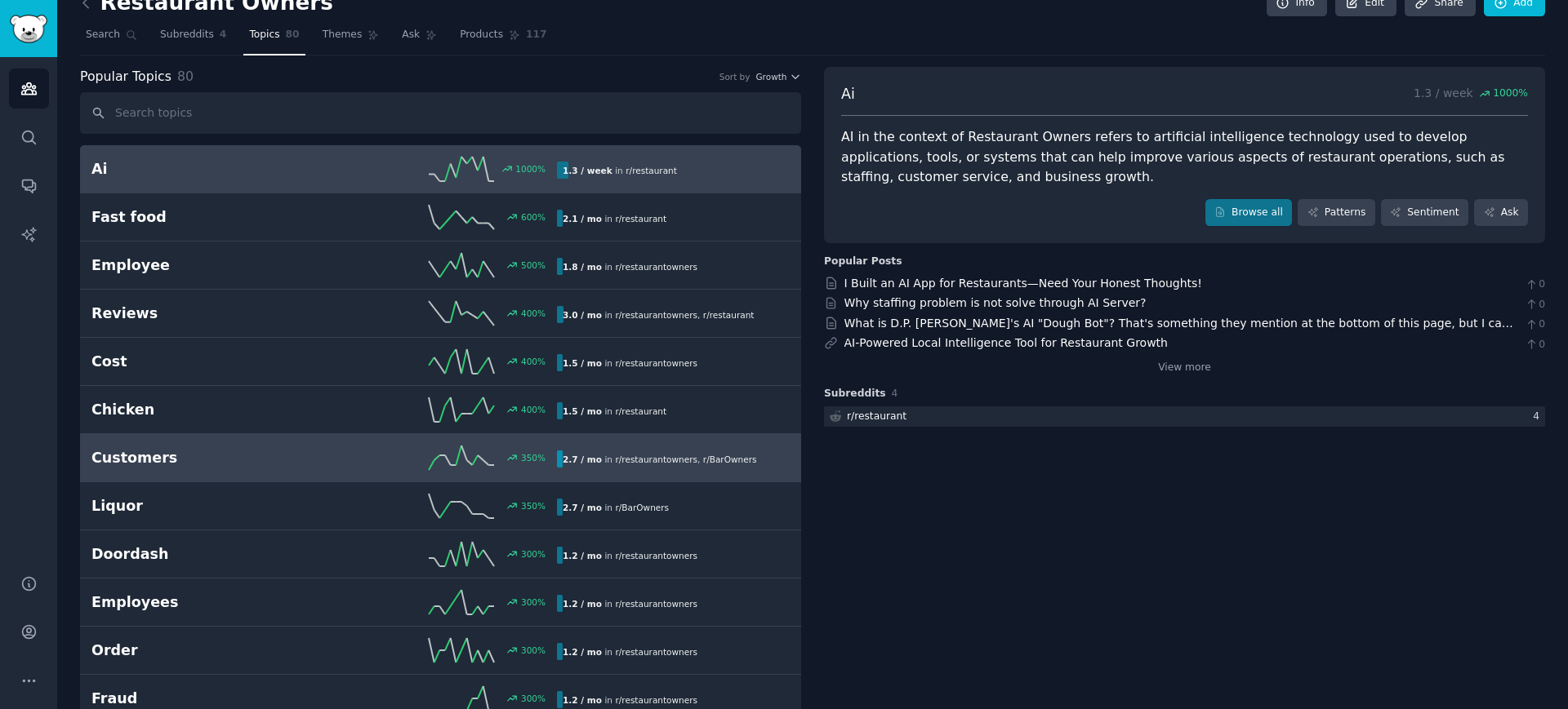
click at [632, 444] on link "Customers 350 % 2.7 / mo in r/ restaurantowners , r/ BarOwners" at bounding box center [440, 458] width 721 height 48
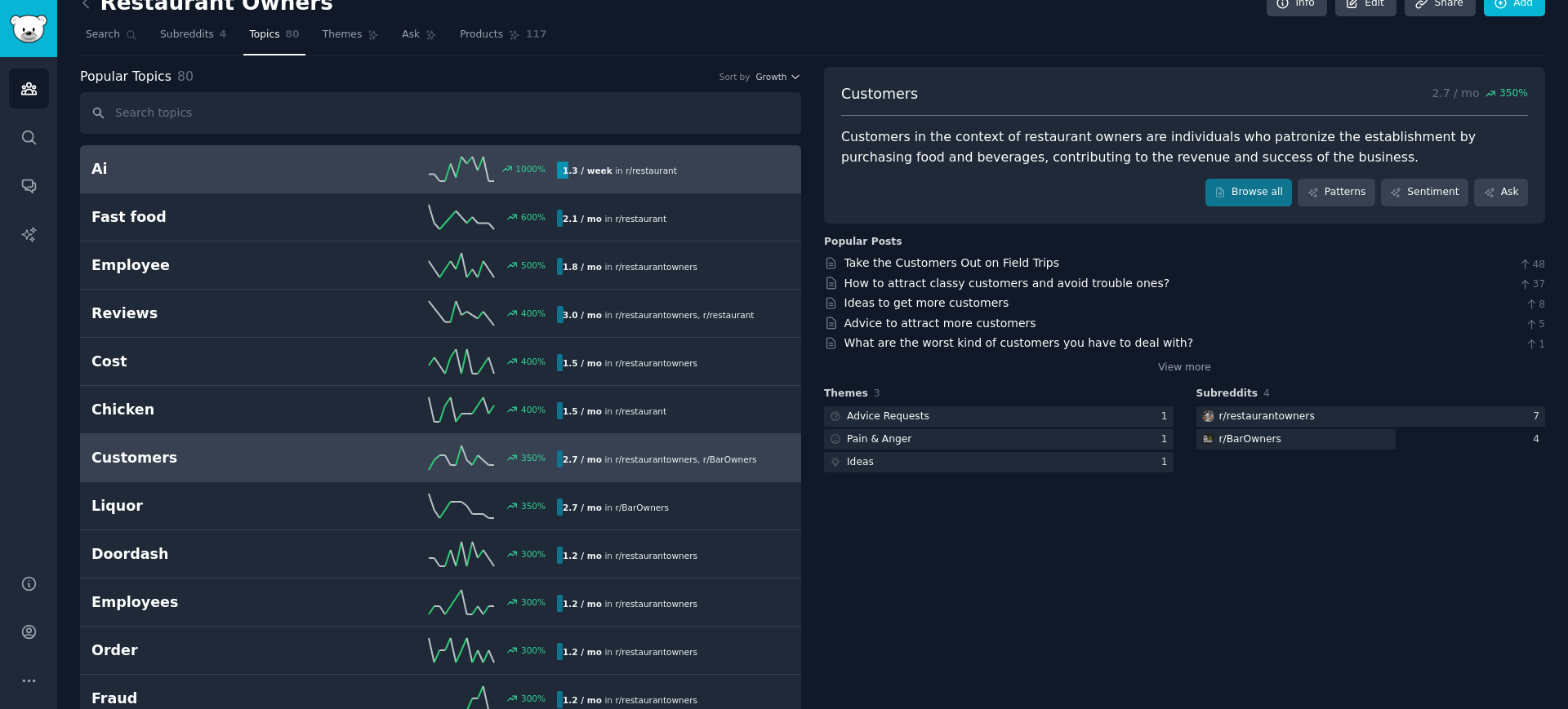
click at [618, 183] on link "Ai 1000 % 1.3 / week in r/ restaurant 1000% increase in mentions recently" at bounding box center [440, 169] width 721 height 48
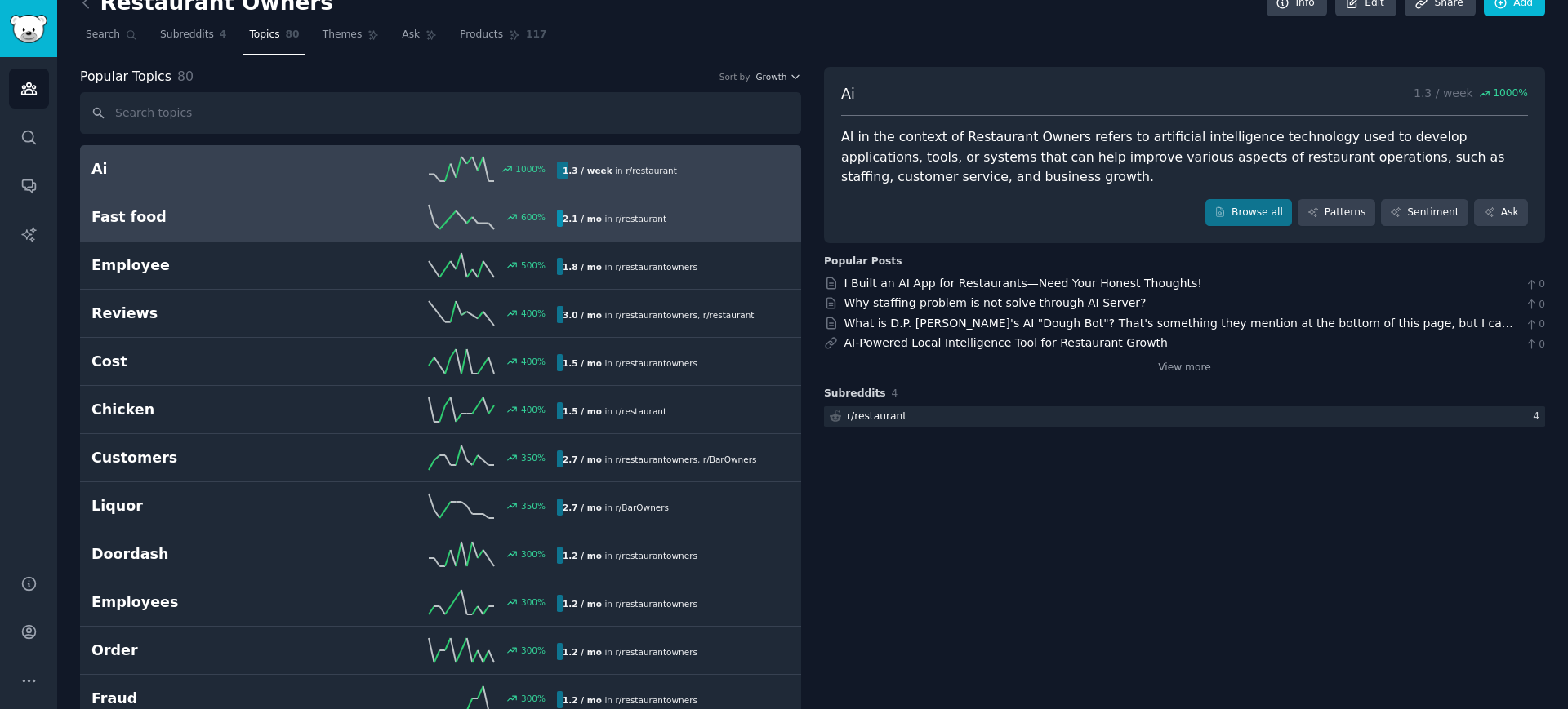
click at [626, 217] on span "r/ restaurant" at bounding box center [640, 219] width 51 height 10
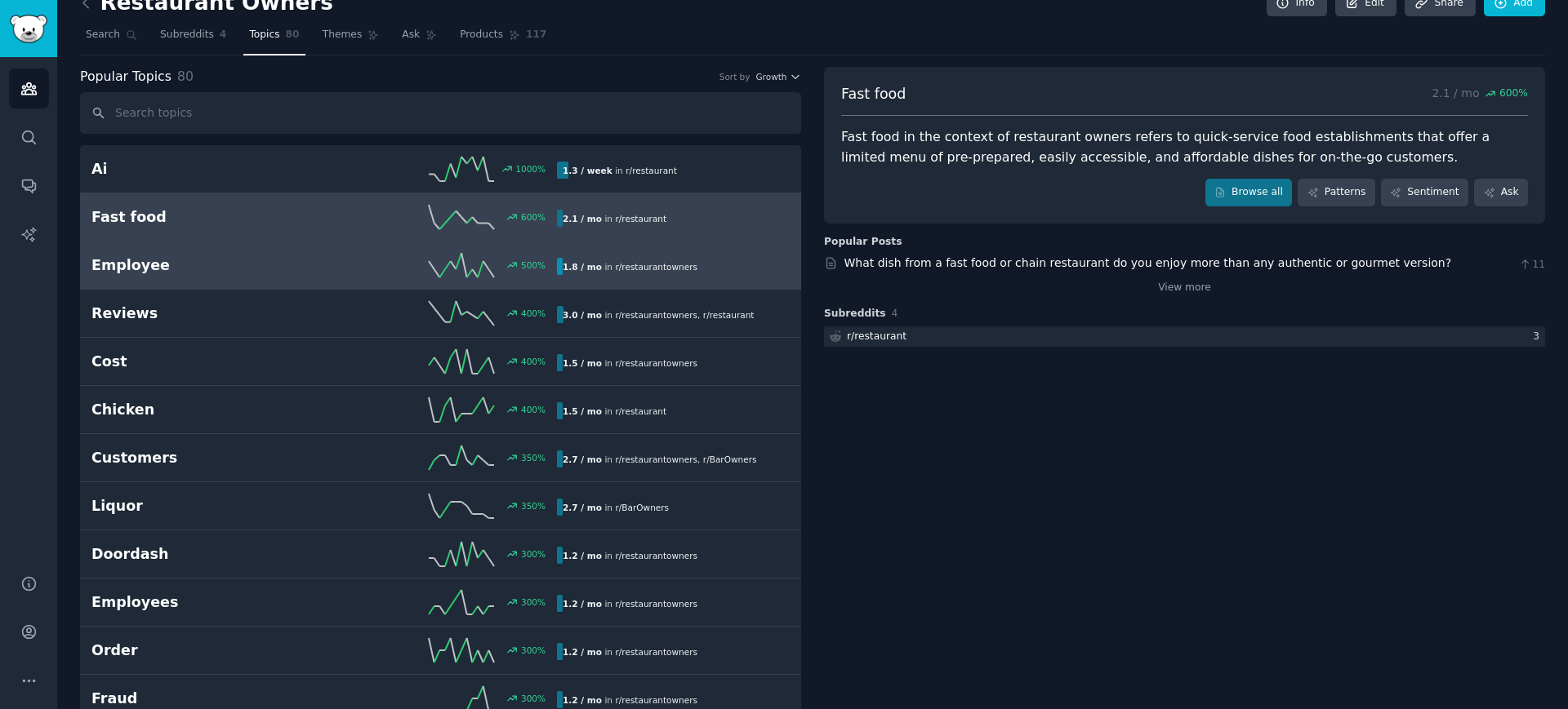
click at [628, 261] on span "r/ restaurantowners" at bounding box center [656, 267] width 82 height 12
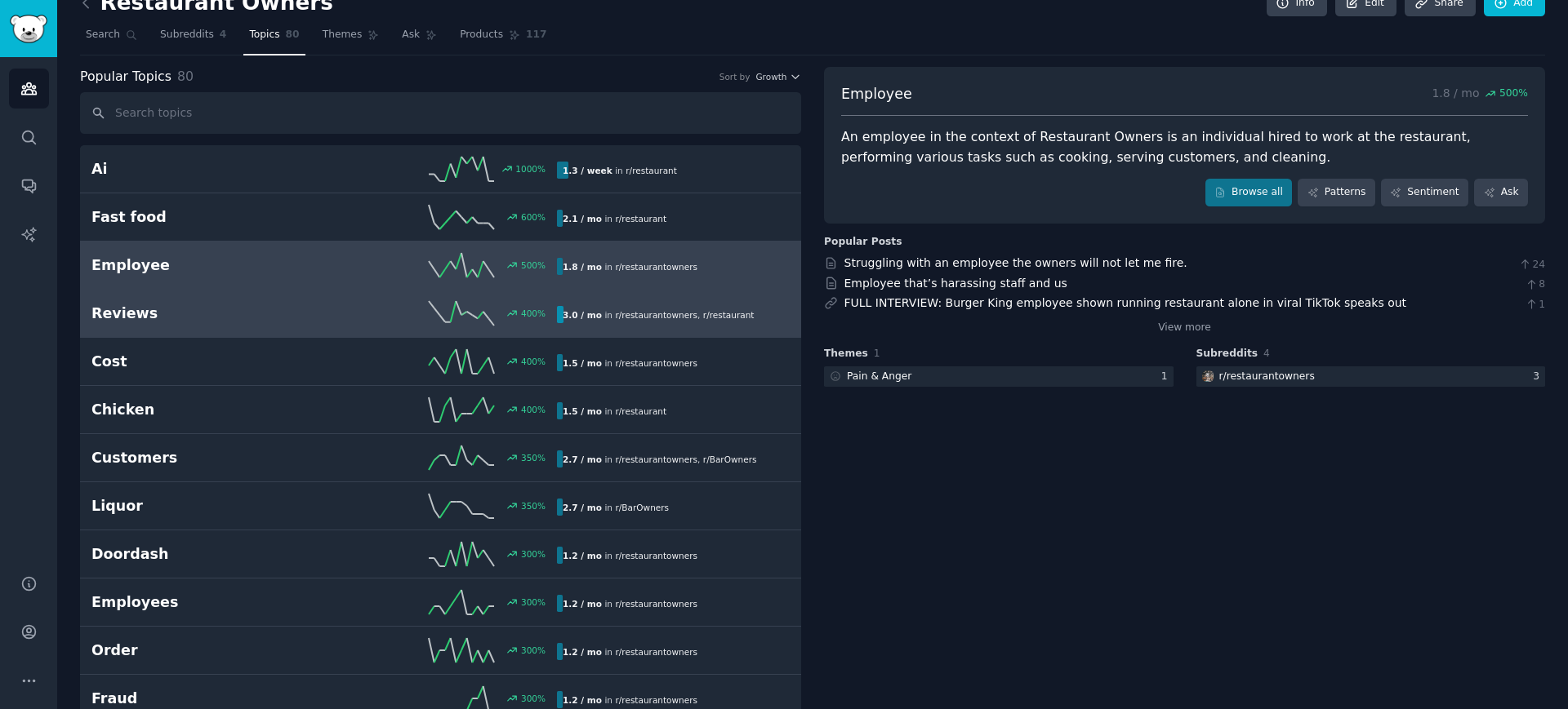
click at [638, 310] on span "r/ restaurantowners ," at bounding box center [657, 315] width 85 height 12
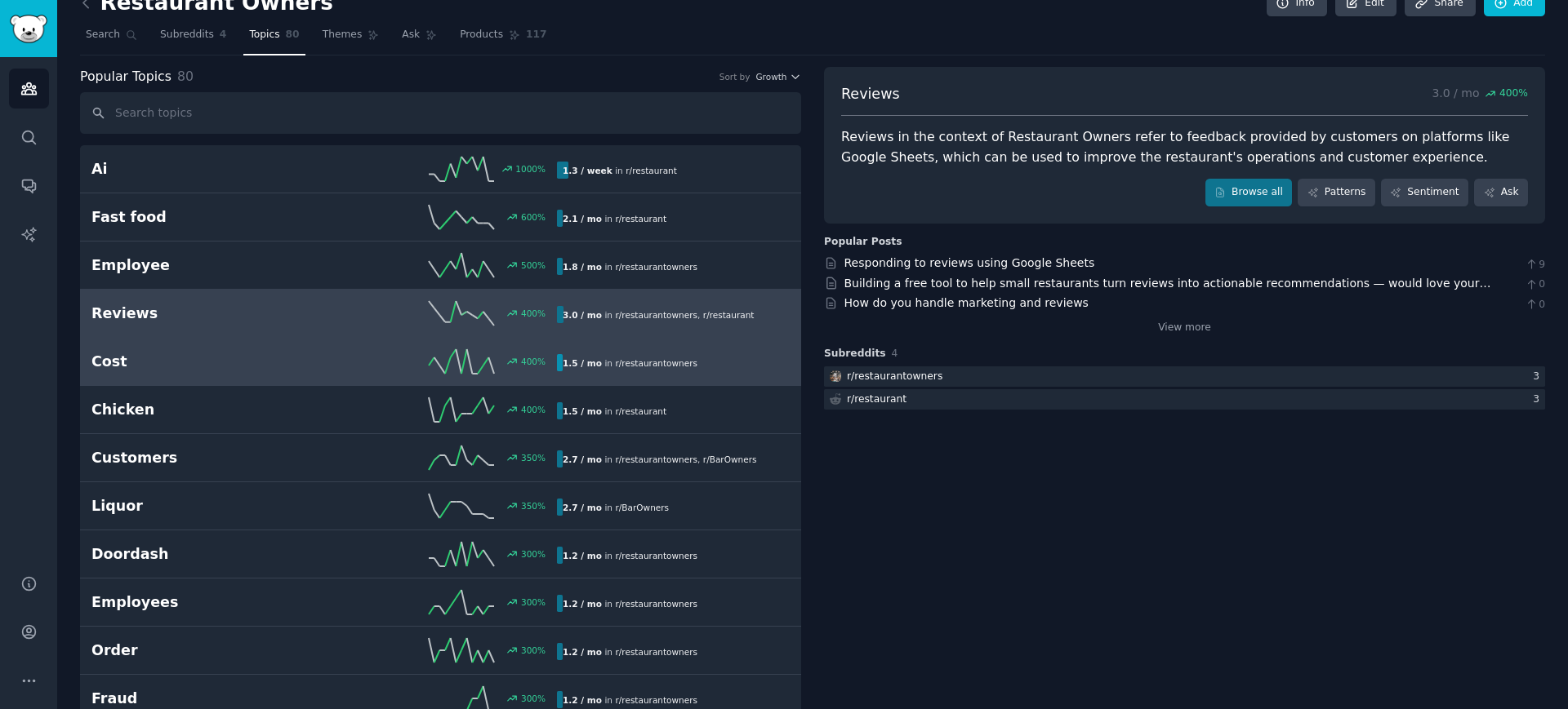
click at [646, 378] on link "Cost 400 % 1.5 / mo in r/ restaurantowners" at bounding box center [440, 361] width 721 height 48
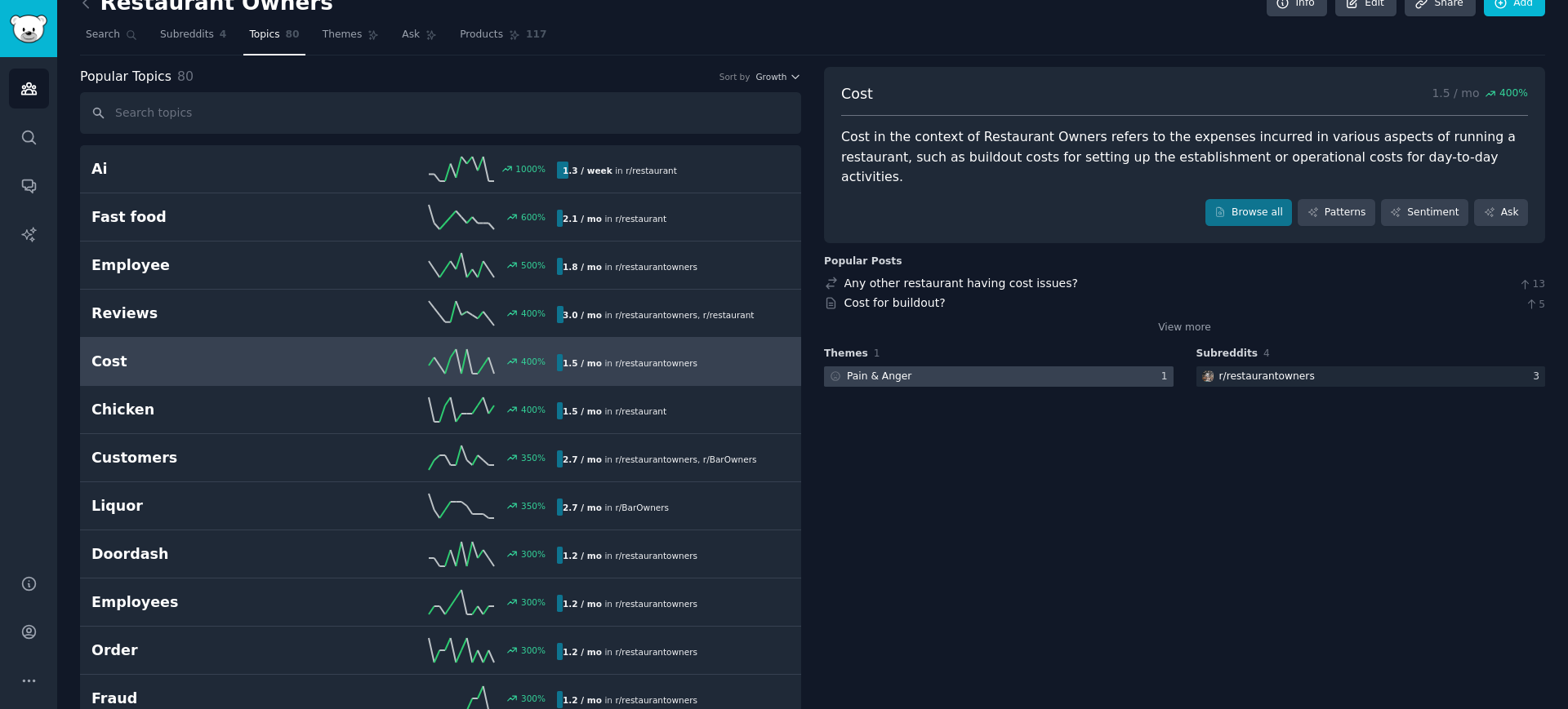
click at [976, 366] on div at bounding box center [999, 376] width 349 height 21
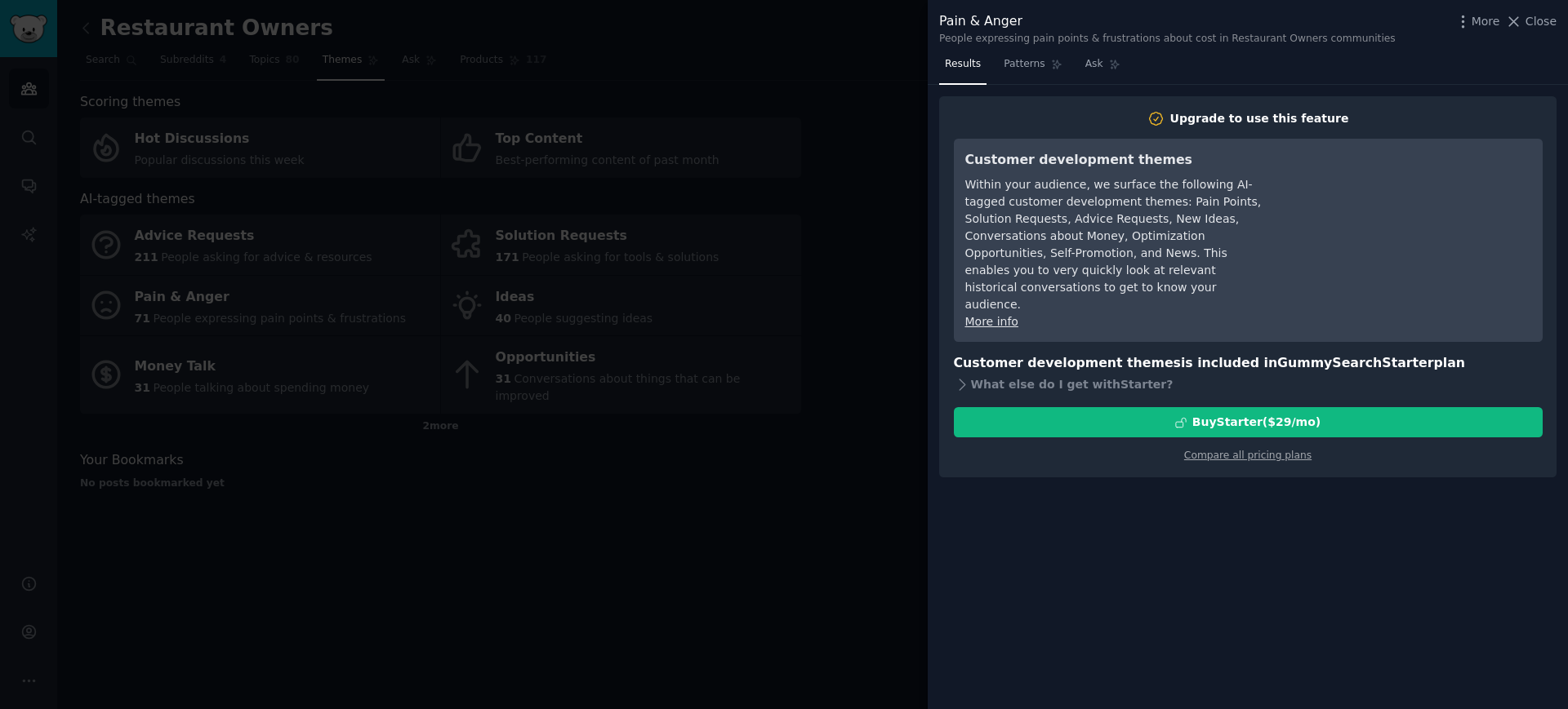
click at [804, 448] on div at bounding box center [784, 354] width 1568 height 709
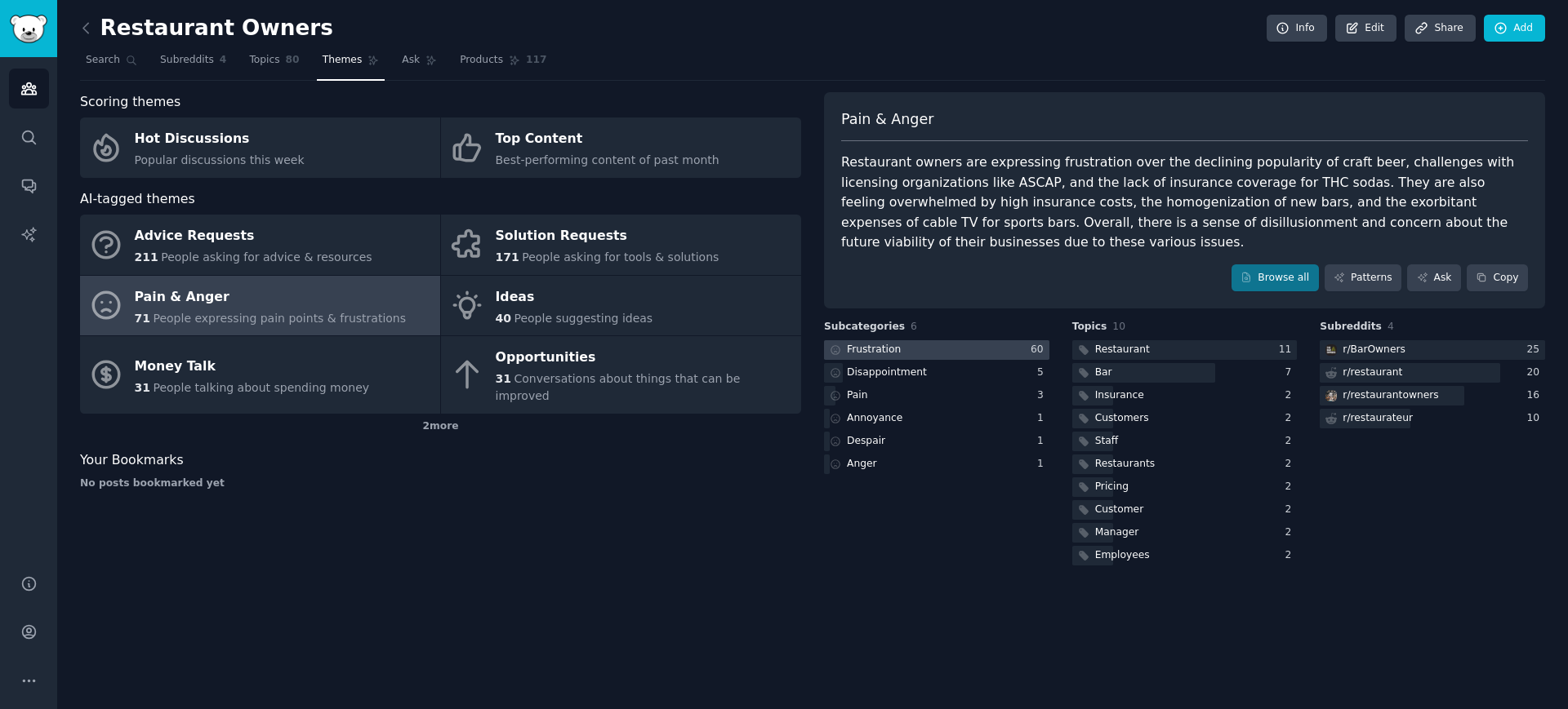
click at [1009, 348] on div at bounding box center [937, 350] width 226 height 21
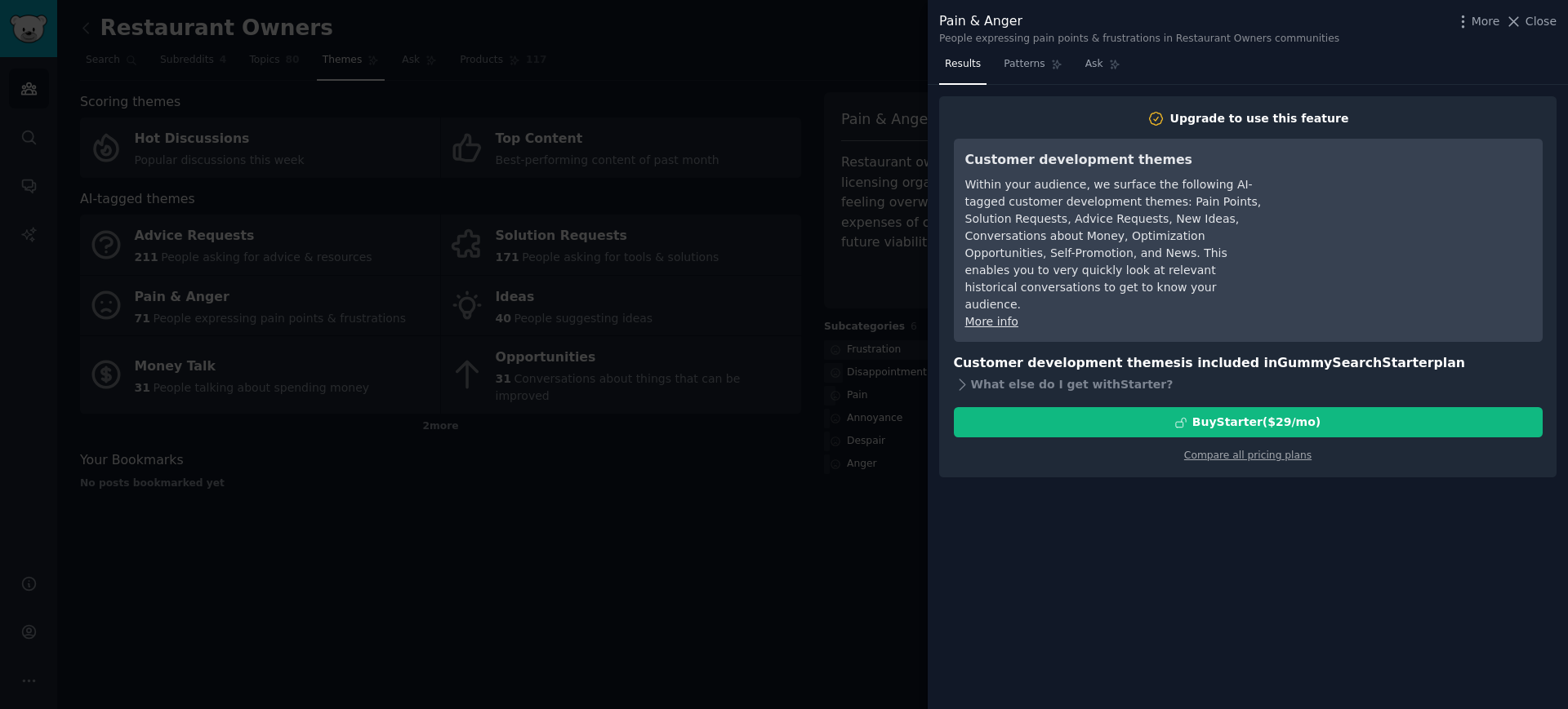
click at [783, 496] on div at bounding box center [784, 354] width 1568 height 709
